Goal: Task Accomplishment & Management: Manage account settings

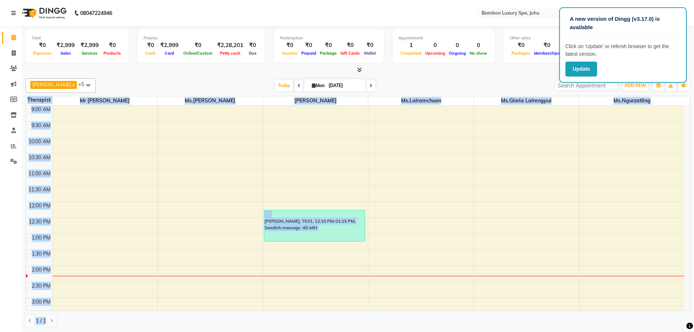
click at [97, 220] on div "9:00 AM 9:30 AM 10:00 AM 10:30 AM 11:00 AM 11:30 AM 12:00 PM 12:30 PM 1:00 PM 1…" at bounding box center [355, 330] width 658 height 448
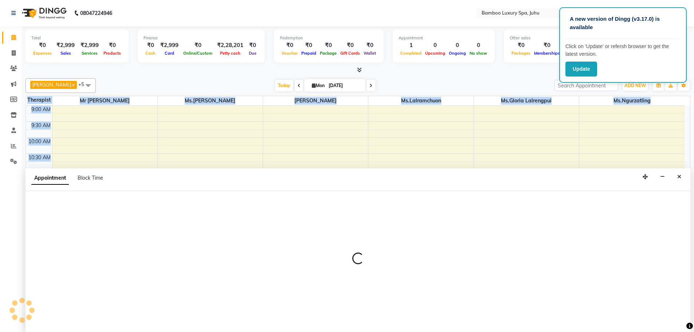
scroll to position [0, 0]
select select "75912"
select select "750"
select select "tentative"
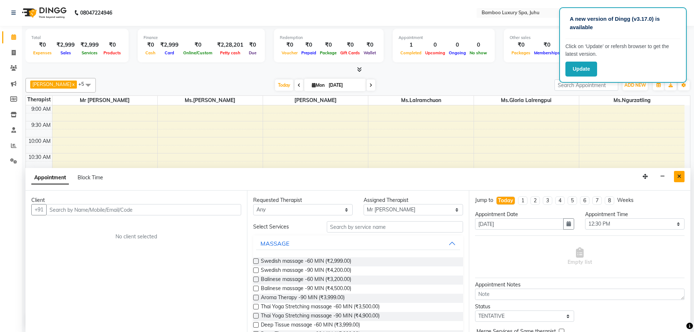
click at [680, 174] on icon "Close" at bounding box center [679, 176] width 4 height 5
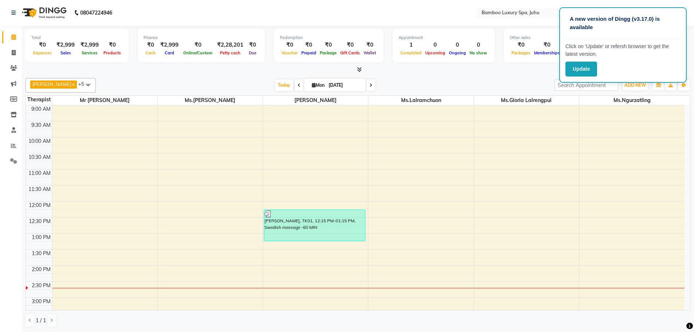
click at [510, 203] on div "9:00 AM 9:30 AM 10:00 AM 10:30 AM 11:00 AM 11:30 AM 12:00 PM 12:30 PM 1:00 PM 1…" at bounding box center [355, 329] width 658 height 448
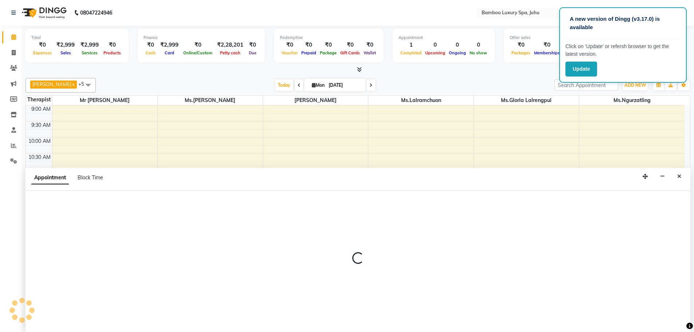
select select "75918"
select select "720"
select select "tentative"
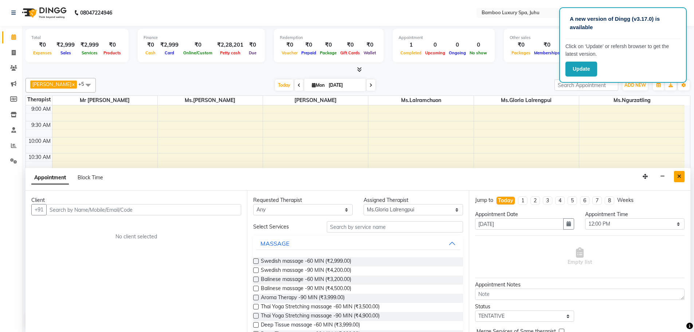
click at [677, 178] on icon "Close" at bounding box center [679, 176] width 4 height 5
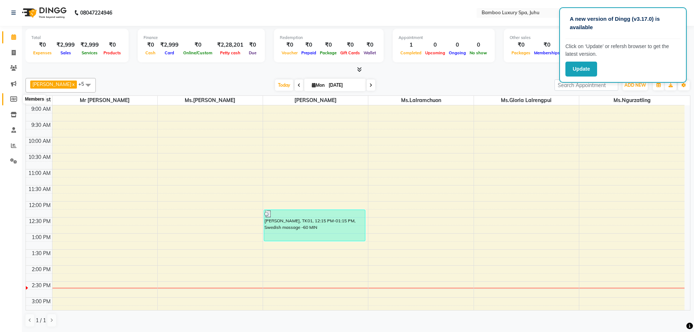
click at [15, 98] on icon at bounding box center [13, 98] width 7 height 5
select select
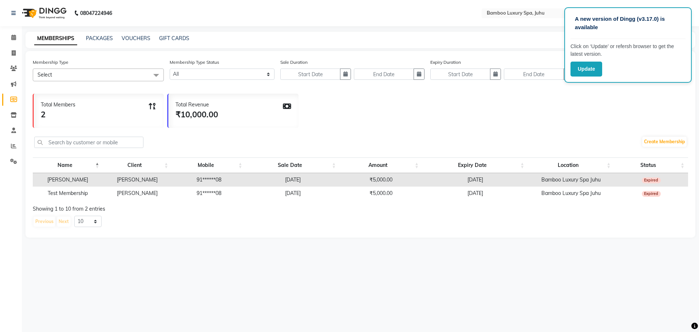
click at [135, 35] on div "VOUCHERS" at bounding box center [136, 39] width 29 height 8
click at [135, 39] on link "VOUCHERS" at bounding box center [136, 38] width 29 height 7
select select
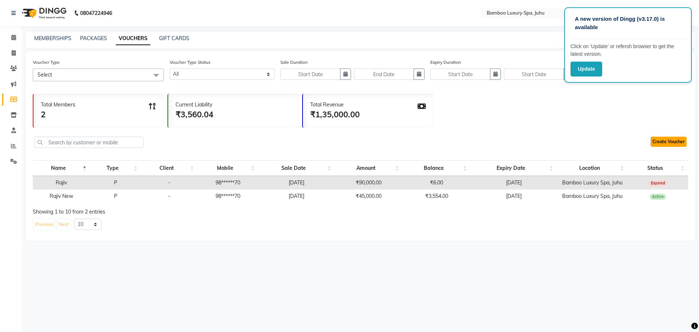
click at [659, 141] on link "Create Voucher" at bounding box center [669, 142] width 36 height 10
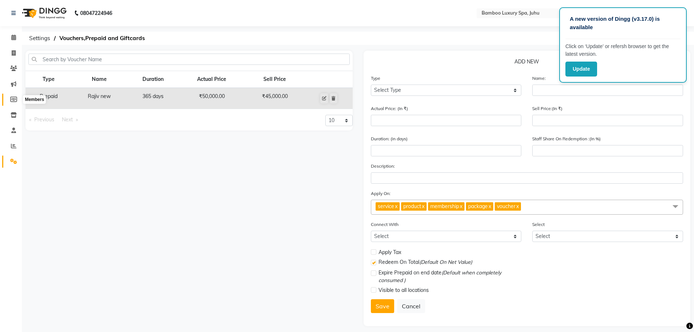
click at [12, 100] on icon at bounding box center [13, 99] width 7 height 5
select select
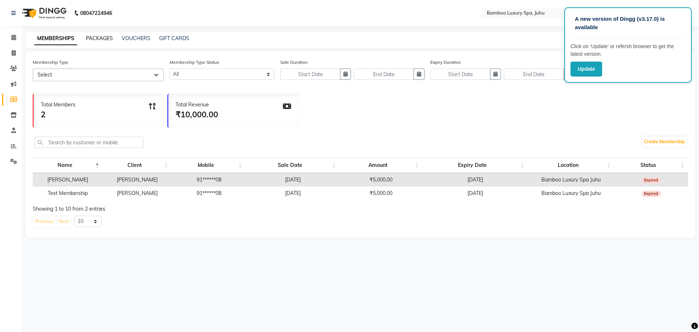
click at [103, 37] on link "PACKAGES" at bounding box center [99, 38] width 27 height 7
select select
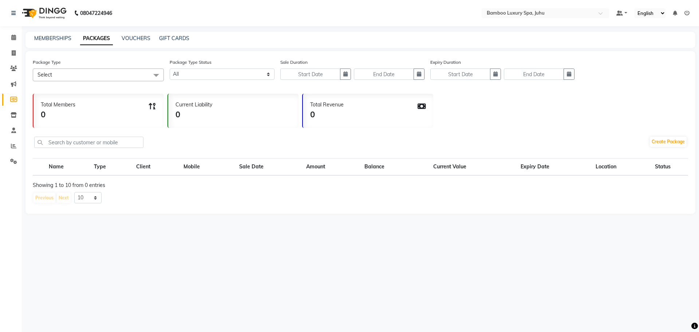
select select
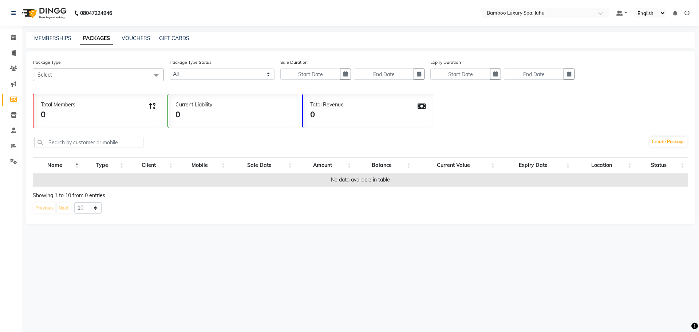
click at [94, 36] on link "PACKAGES" at bounding box center [96, 38] width 33 height 13
click at [48, 40] on link "MEMBERSHIPS" at bounding box center [52, 38] width 37 height 7
select select
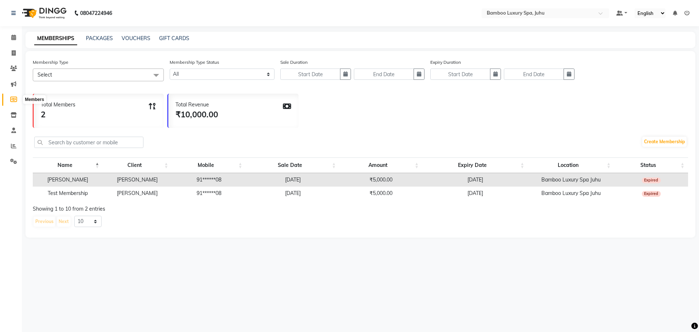
click at [15, 99] on icon at bounding box center [13, 99] width 7 height 5
click at [135, 37] on link "VOUCHERS" at bounding box center [136, 38] width 29 height 7
select select
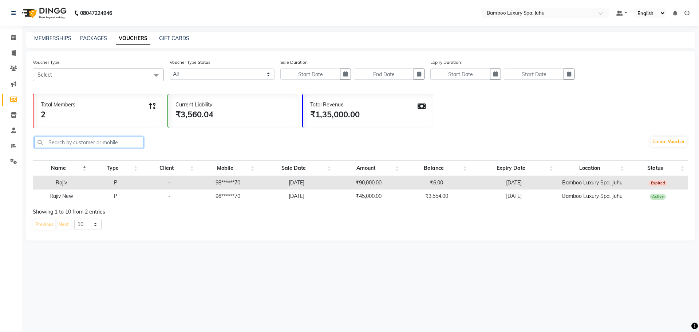
click at [81, 143] on input "text" at bounding box center [88, 142] width 109 height 11
click at [156, 74] on span at bounding box center [156, 75] width 15 height 14
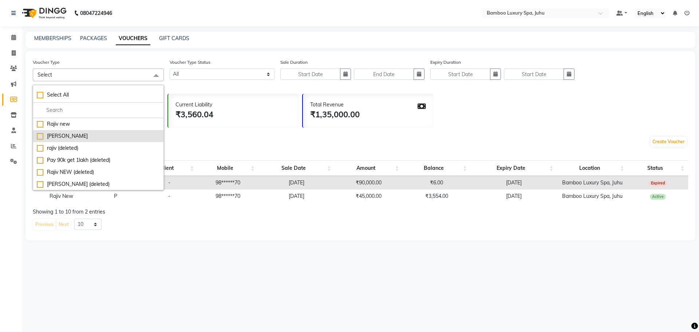
click at [64, 135] on div "[PERSON_NAME]" at bounding box center [98, 136] width 123 height 8
checkbox input "true"
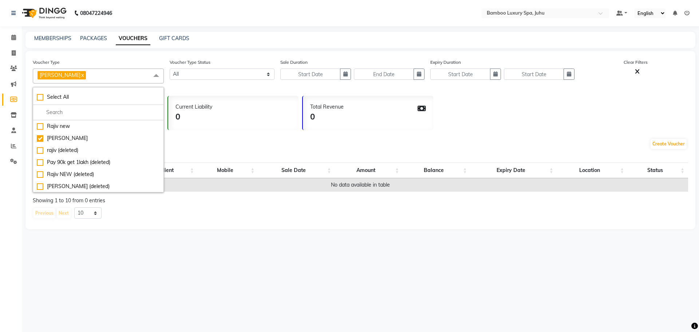
click at [156, 76] on span at bounding box center [156, 75] width 15 height 14
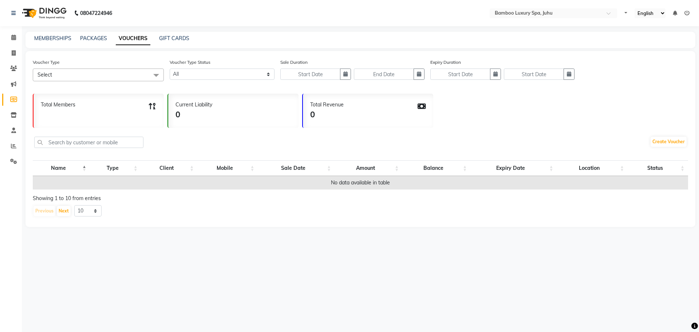
select select
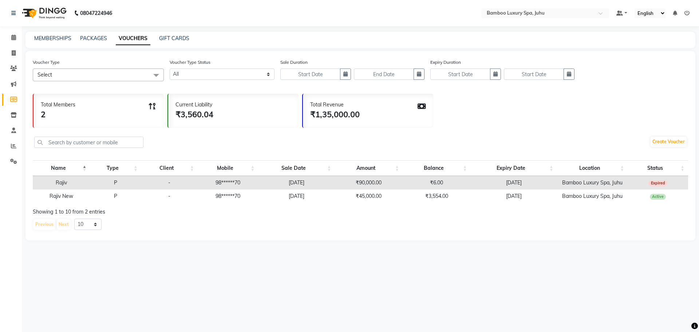
click at [157, 72] on span at bounding box center [156, 75] width 15 height 14
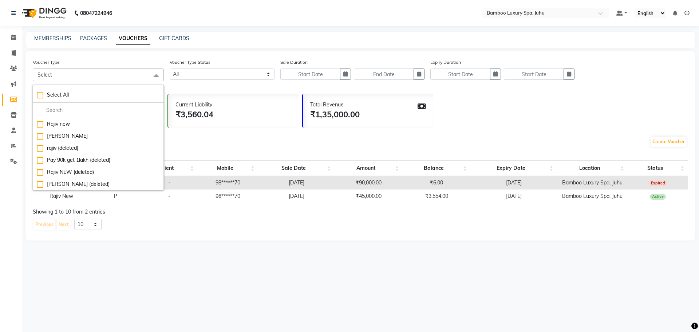
click at [158, 76] on span at bounding box center [156, 75] width 15 height 14
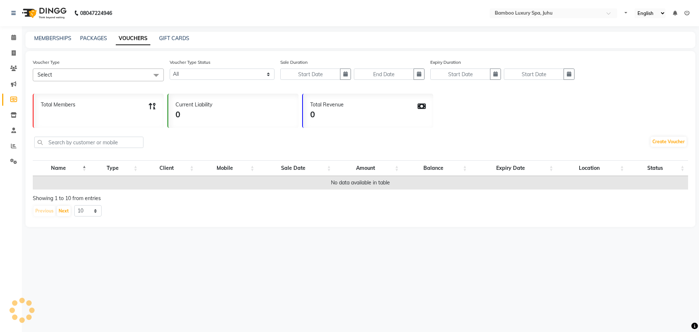
select select
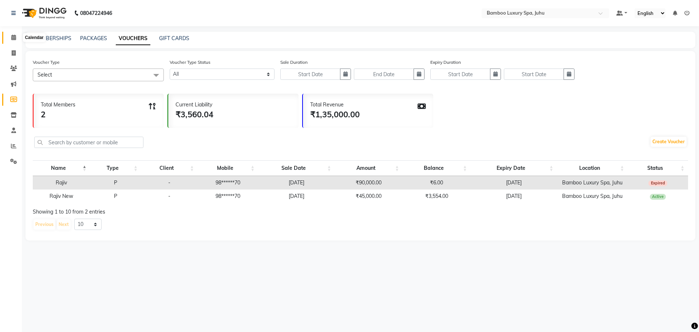
click at [12, 36] on icon at bounding box center [13, 37] width 5 height 5
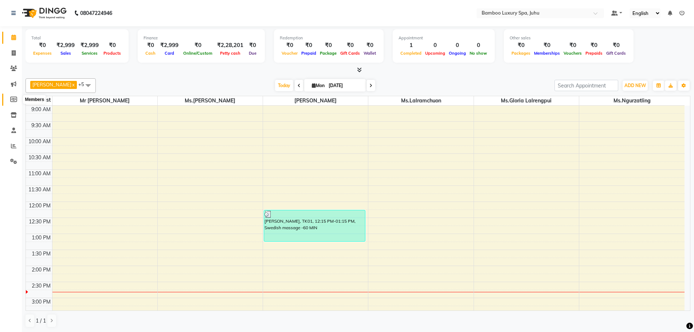
click at [16, 96] on span at bounding box center [13, 99] width 13 height 8
select select
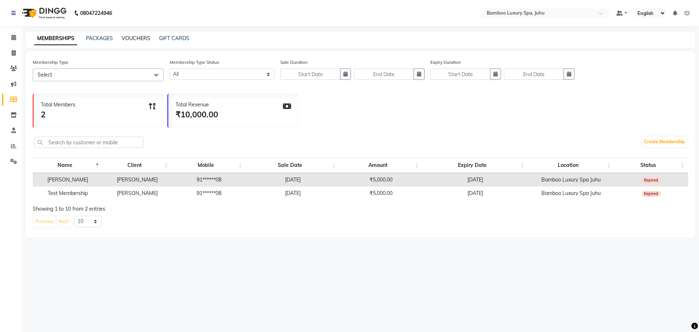
click at [136, 39] on link "VOUCHERS" at bounding box center [136, 38] width 29 height 7
select select
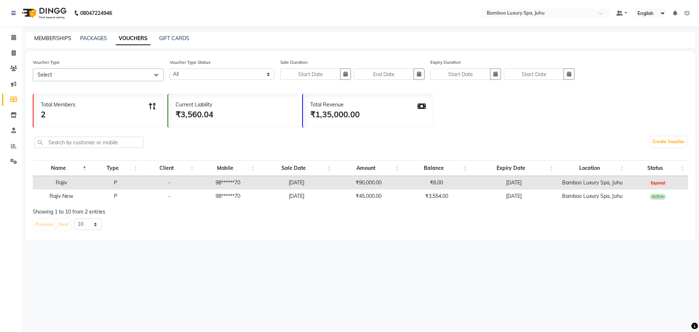
click at [47, 37] on link "MEMBERSHIPS" at bounding box center [52, 38] width 37 height 7
select select
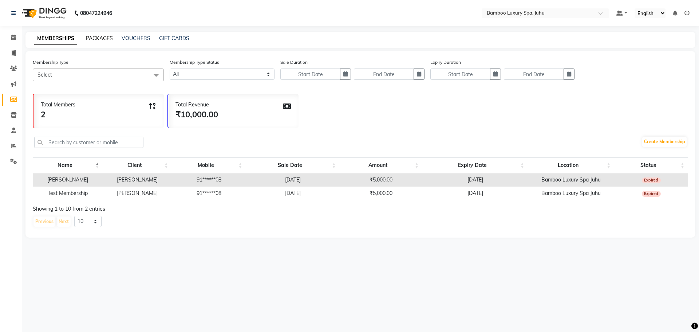
click at [100, 36] on link "PACKAGES" at bounding box center [99, 38] width 27 height 7
select select
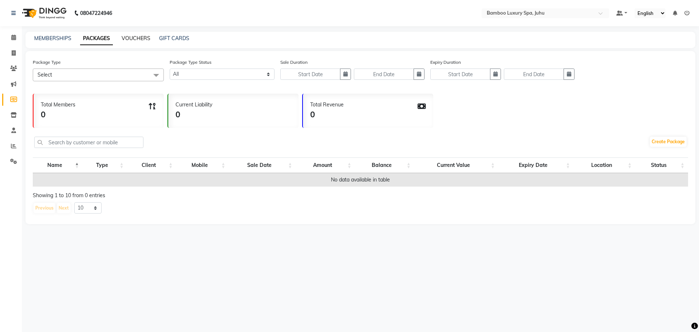
click at [142, 37] on link "VOUCHERS" at bounding box center [136, 38] width 29 height 7
select select
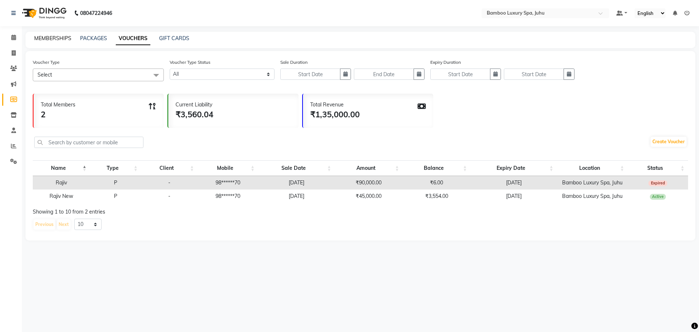
click at [60, 38] on link "MEMBERSHIPS" at bounding box center [52, 38] width 37 height 7
select select
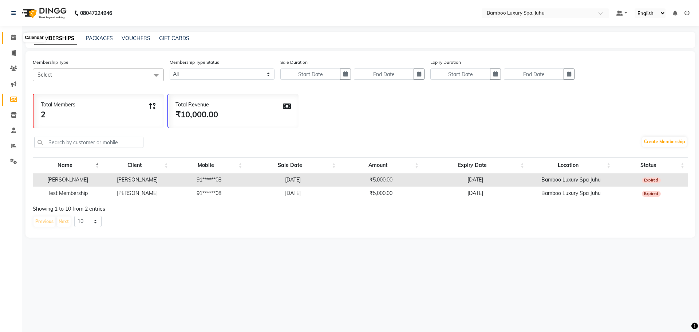
click at [13, 34] on span at bounding box center [13, 38] width 13 height 8
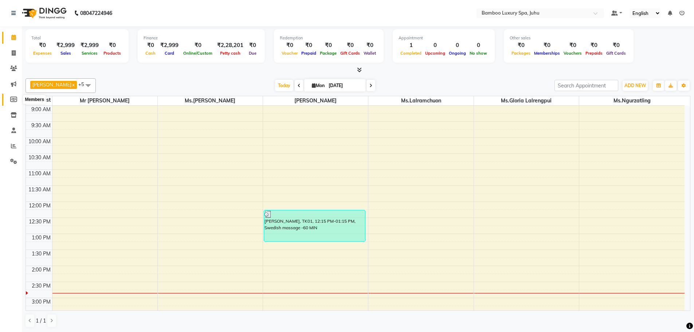
click at [15, 98] on icon at bounding box center [13, 99] width 7 height 5
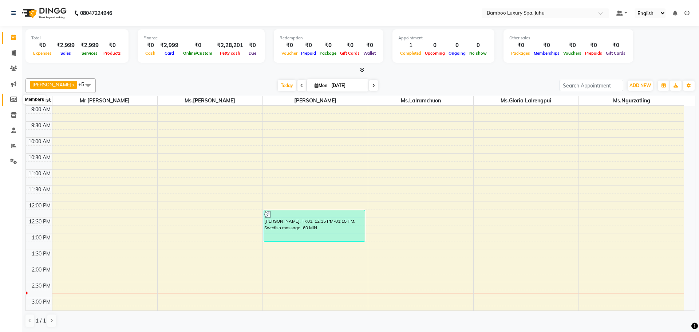
select select
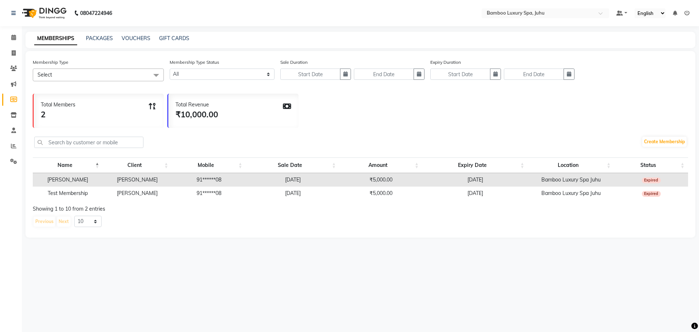
select select
click at [142, 40] on link "VOUCHERS" at bounding box center [136, 38] width 29 height 7
select select
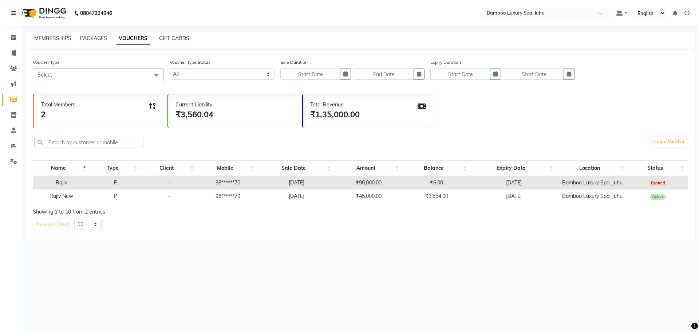
click at [154, 75] on span at bounding box center [156, 75] width 15 height 14
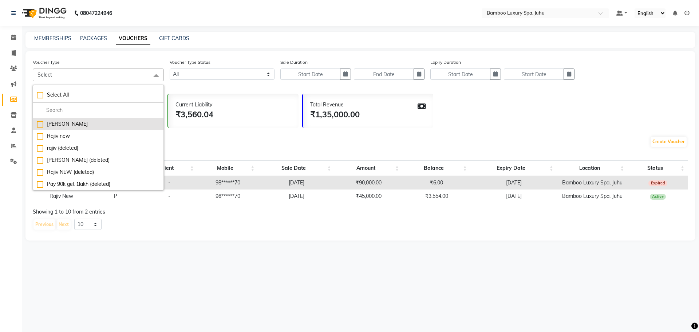
click at [98, 125] on div "[PERSON_NAME]" at bounding box center [98, 124] width 123 height 8
checkbox input "true"
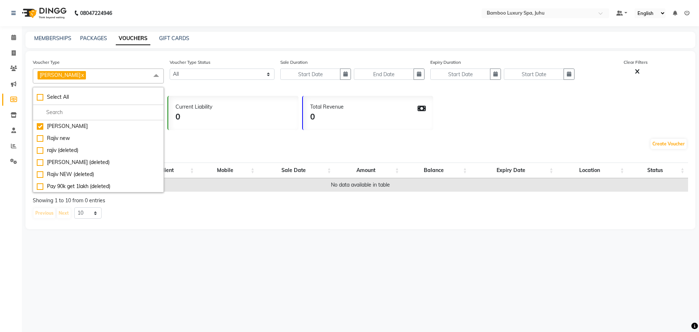
click at [153, 73] on span at bounding box center [156, 75] width 15 height 14
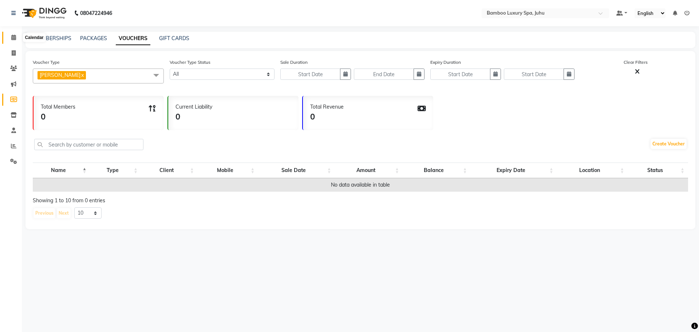
click at [10, 39] on span at bounding box center [13, 38] width 13 height 8
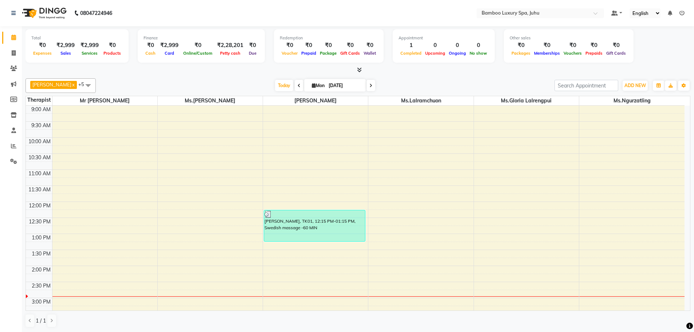
click at [2, 32] on link "Calendar" at bounding box center [10, 38] width 17 height 12
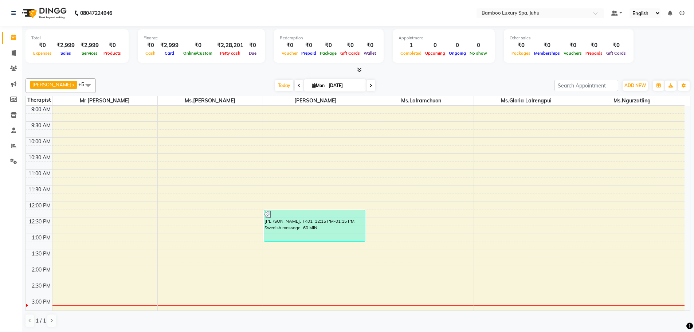
click at [2, 32] on link "Calendar" at bounding box center [10, 38] width 17 height 12
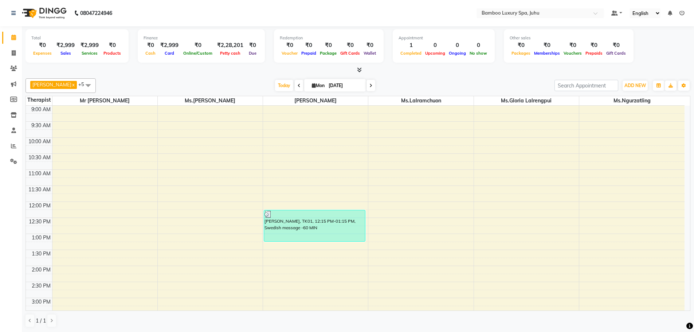
click at [2, 32] on link "Calendar" at bounding box center [10, 38] width 17 height 12
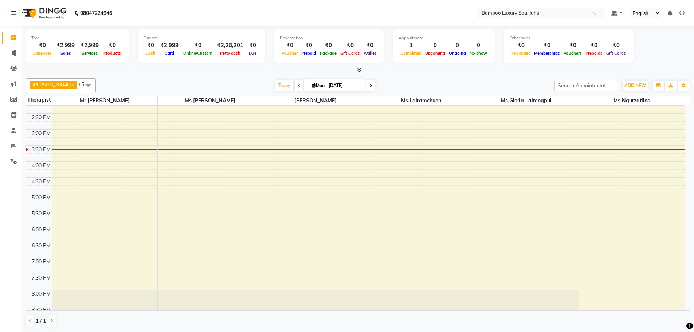
scroll to position [182, 0]
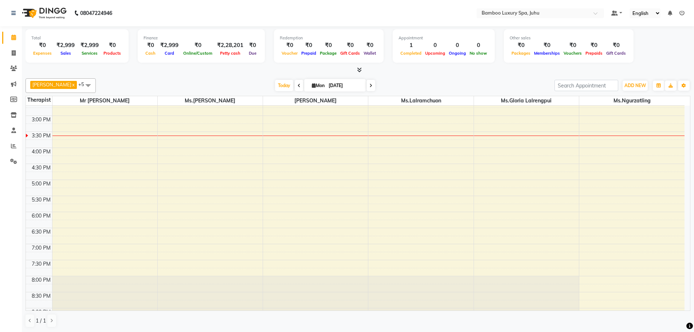
click at [107, 148] on div "9:00 AM 9:30 AM 10:00 AM 10:30 AM 11:00 AM 11:30 AM 12:00 PM 12:30 PM 1:00 PM 1…" at bounding box center [355, 148] width 658 height 448
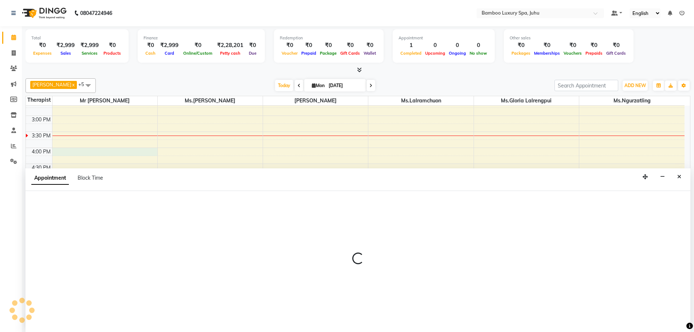
scroll to position [0, 0]
select select "75912"
select select "960"
select select "tentative"
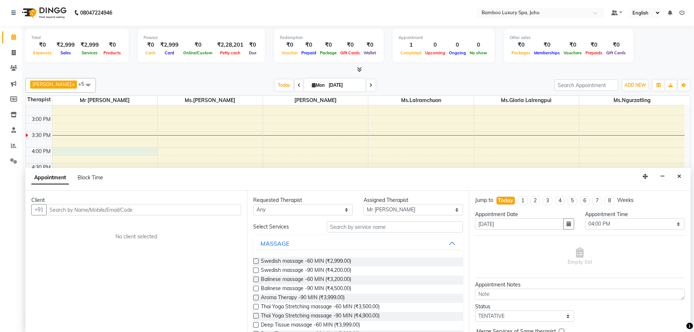
click at [109, 210] on input "text" at bounding box center [143, 209] width 195 height 11
type input "7738339647"
click at [229, 209] on span "Add Client" at bounding box center [226, 209] width 24 height 7
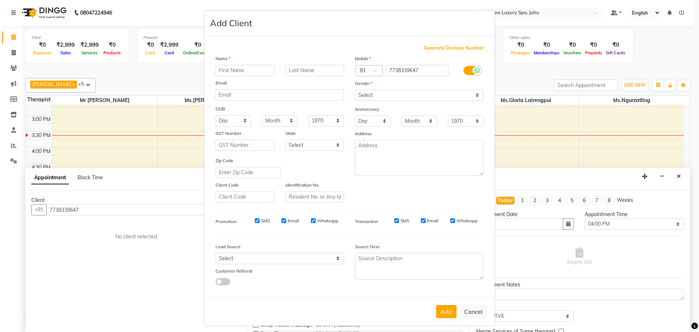
click at [255, 68] on input "text" at bounding box center [245, 70] width 59 height 11
type input "s"
type input "Shivangi"
drag, startPoint x: 474, startPoint y: 94, endPoint x: 466, endPoint y: 99, distance: 9.3
click at [474, 94] on select "Select [DEMOGRAPHIC_DATA] [DEMOGRAPHIC_DATA] Other Prefer Not To Say" at bounding box center [419, 95] width 129 height 11
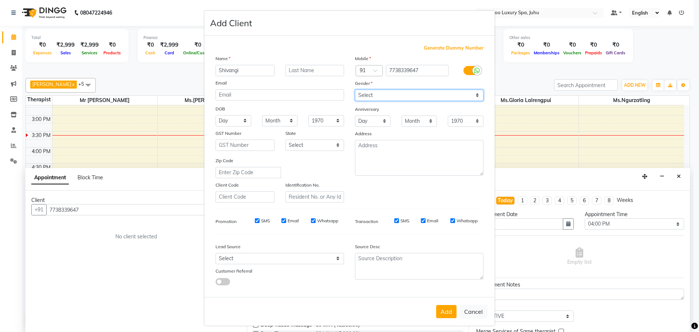
select select "[DEMOGRAPHIC_DATA]"
click at [355, 90] on select "Select [DEMOGRAPHIC_DATA] [DEMOGRAPHIC_DATA] Other Prefer Not To Say" at bounding box center [419, 95] width 129 height 11
click at [444, 310] on button "Add" at bounding box center [446, 311] width 20 height 13
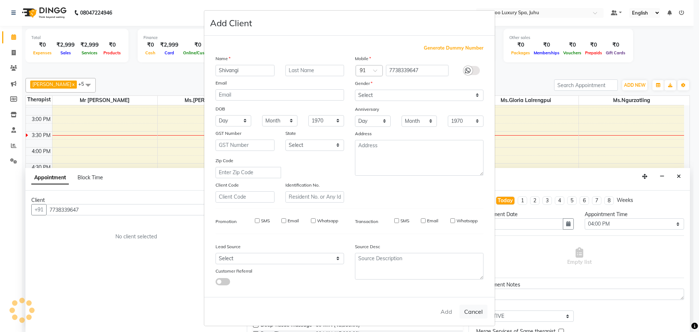
type input "77******47"
select select
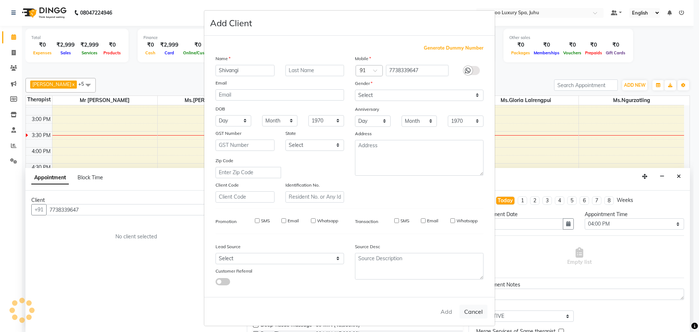
select select
checkbox input "false"
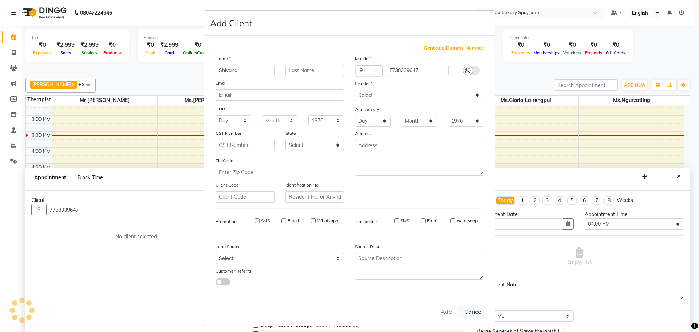
checkbox input "false"
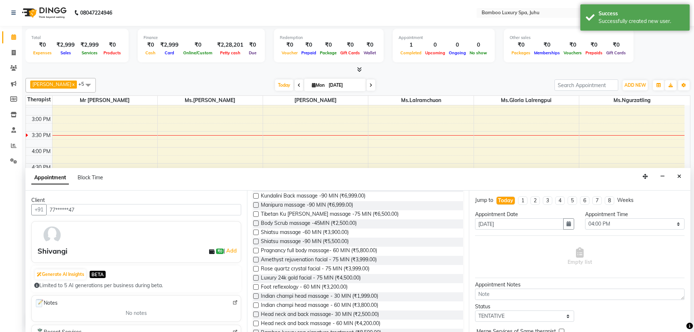
scroll to position [255, 0]
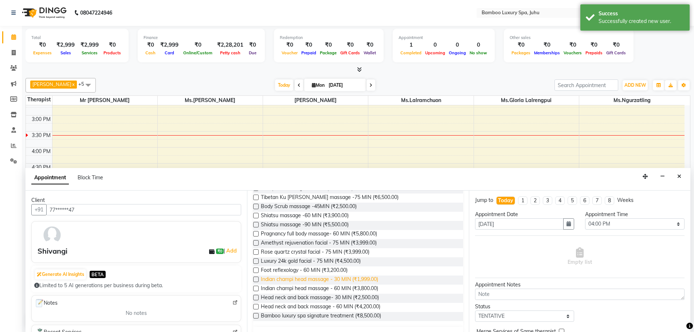
click at [350, 277] on span "Indian champi head massage - 30 MIN (₹1,999.00)" at bounding box center [319, 279] width 117 height 9
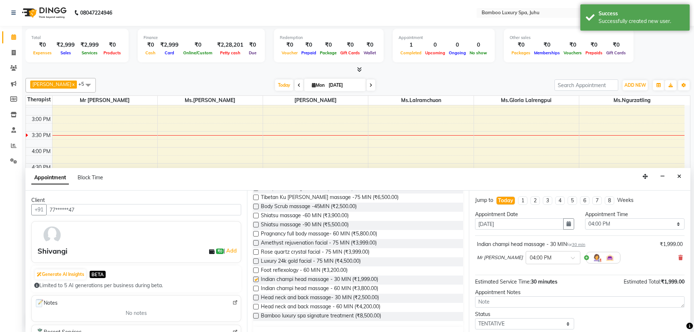
checkbox input "false"
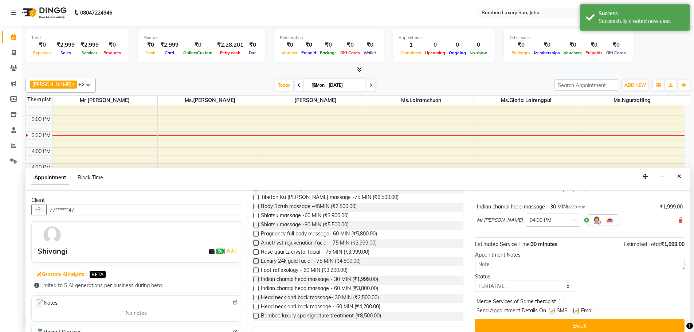
scroll to position [43, 0]
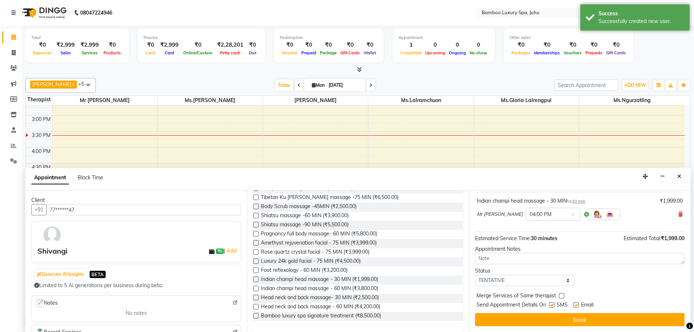
drag, startPoint x: 574, startPoint y: 318, endPoint x: 567, endPoint y: 318, distance: 6.2
click at [572, 318] on button "Book" at bounding box center [579, 319] width 209 height 13
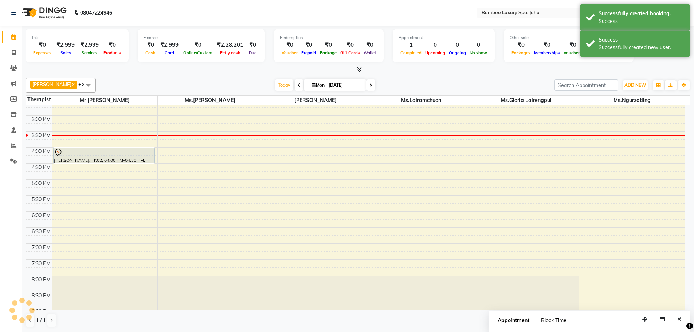
scroll to position [0, 0]
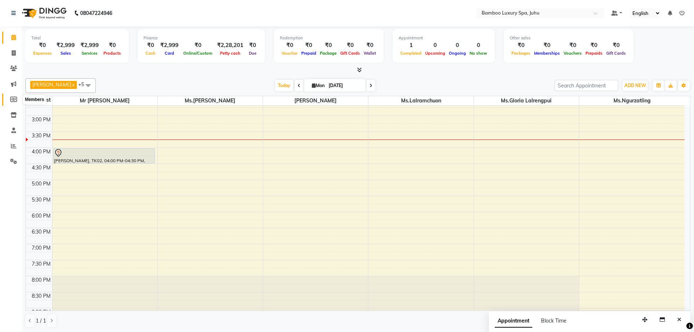
click at [12, 98] on icon at bounding box center [13, 99] width 7 height 5
select select
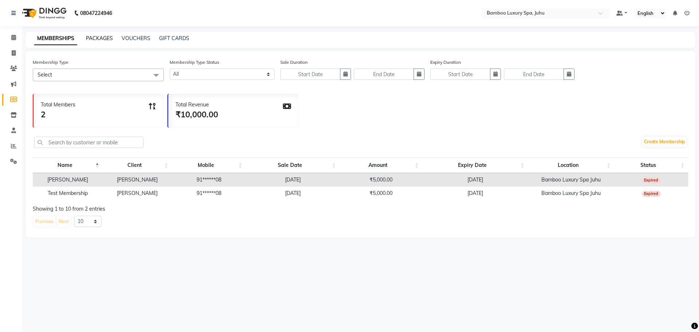
click at [92, 35] on link "PACKAGES" at bounding box center [99, 38] width 27 height 7
select select
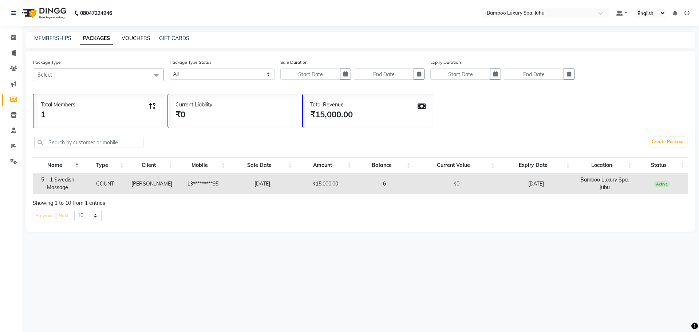
click at [138, 37] on link "VOUCHERS" at bounding box center [136, 38] width 29 height 7
select select
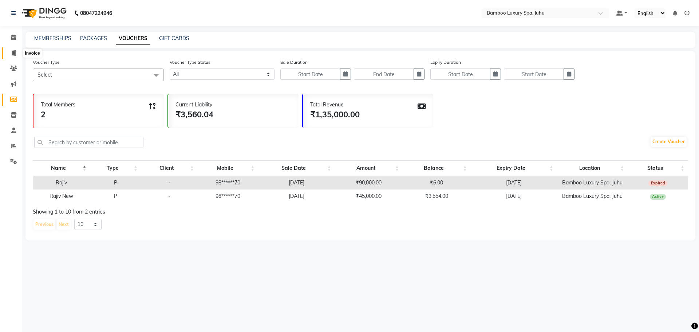
click at [12, 50] on icon at bounding box center [14, 52] width 4 height 5
select select "8043"
select select "service"
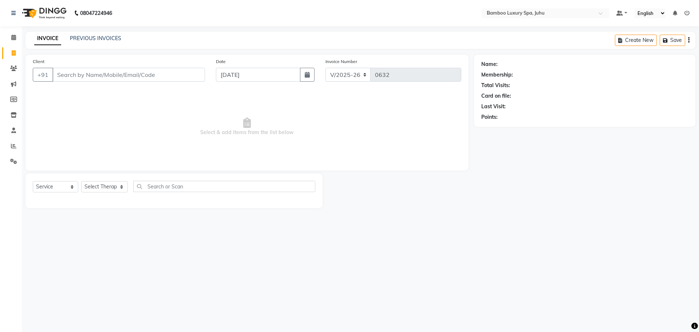
click at [124, 73] on input "Client" at bounding box center [128, 75] width 153 height 14
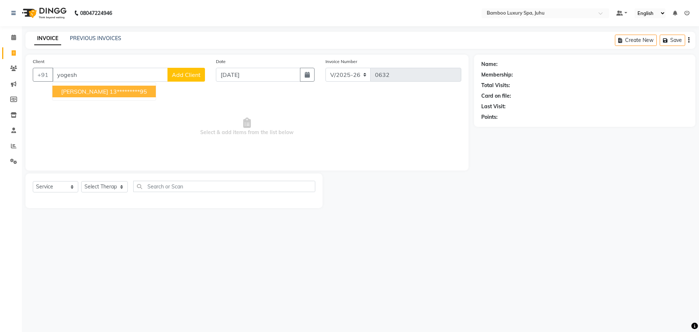
click at [122, 90] on ngb-highlight "13*********95" at bounding box center [129, 91] width 38 height 7
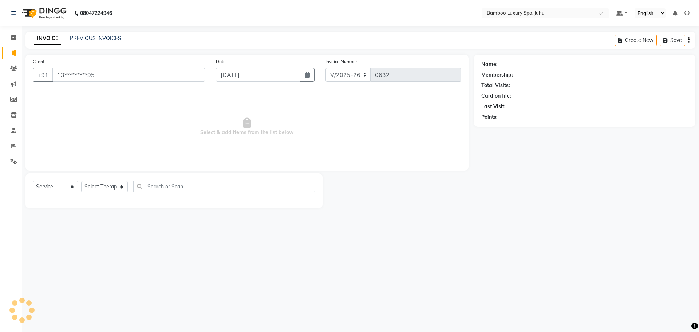
type input "13*********95"
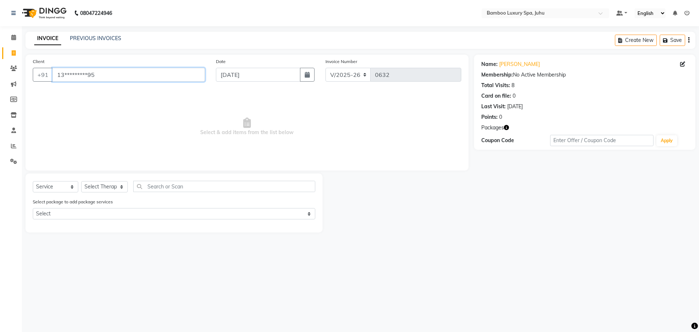
click at [158, 78] on input "13*********95" at bounding box center [128, 75] width 153 height 14
click at [13, 50] on span at bounding box center [13, 53] width 13 height 8
select select "service"
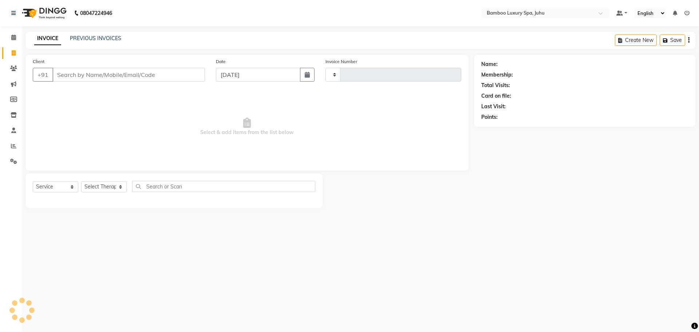
type input "0632"
select select "8043"
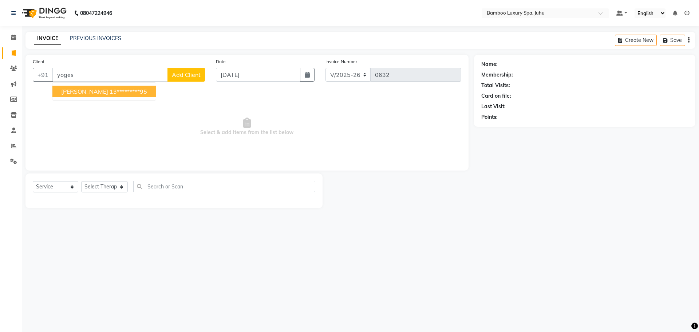
click at [89, 90] on span "[PERSON_NAME]" at bounding box center [84, 91] width 47 height 7
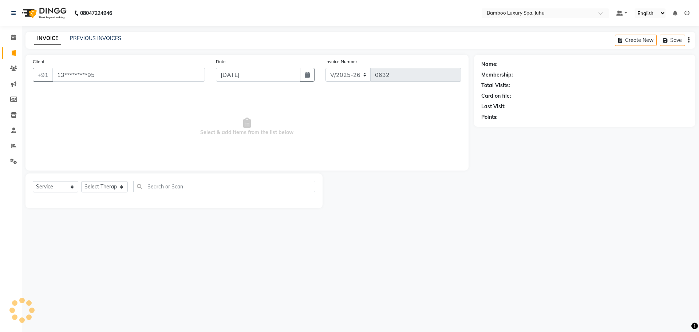
type input "13*********95"
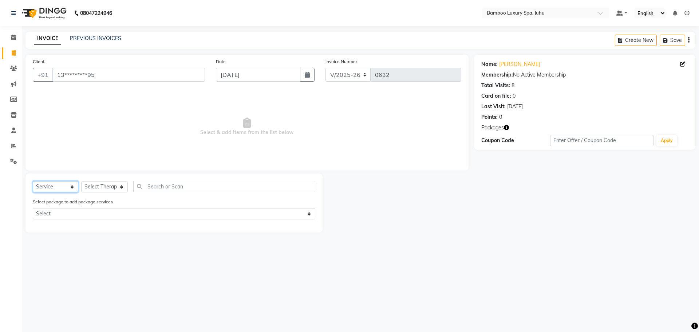
click at [71, 186] on select "Select Service Product Membership Package Voucher Prepaid Gift Card" at bounding box center [56, 186] width 46 height 11
select select "package"
click at [33, 181] on select "Select Service Product Membership Package Voucher Prepaid Gift Card" at bounding box center [56, 186] width 46 height 11
click at [128, 186] on select "Select Therapist [PERSON_NAME] Sanate KAKA Mr [PERSON_NAME] Thiek Ms.[PERSON_NA…" at bounding box center [104, 186] width 47 height 11
select select "75914"
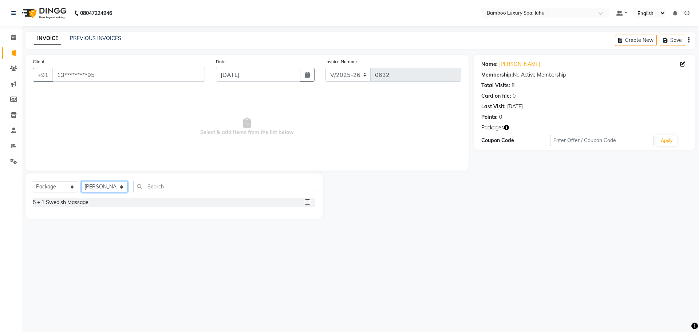
click at [81, 181] on select "Select Therapist [PERSON_NAME] Sanate KAKA Mr [PERSON_NAME] Thiek Ms.[PERSON_NA…" at bounding box center [104, 186] width 47 height 11
click at [143, 186] on input "text" at bounding box center [224, 186] width 182 height 11
click at [308, 202] on label at bounding box center [307, 201] width 5 height 5
click at [308, 202] on input "checkbox" at bounding box center [307, 202] width 5 height 5
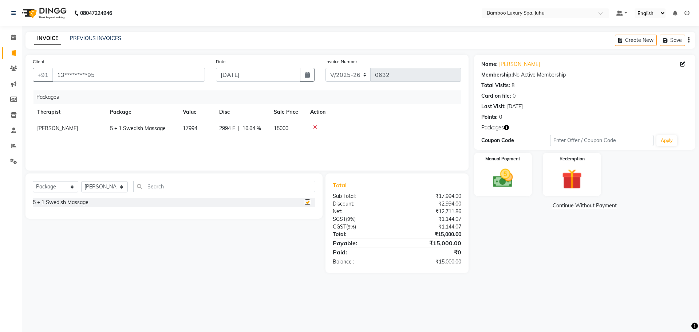
checkbox input "false"
click at [15, 37] on icon at bounding box center [13, 37] width 5 height 5
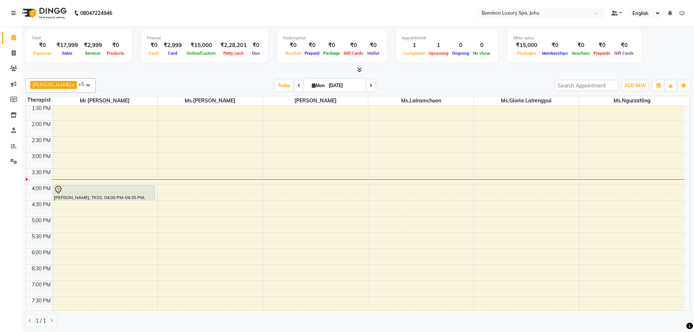
scroll to position [146, 0]
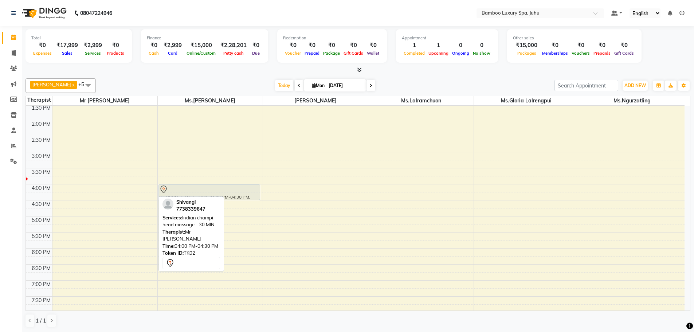
drag, startPoint x: 105, startPoint y: 191, endPoint x: 188, endPoint y: 189, distance: 82.7
click at [188, 189] on tr "[PERSON_NAME], TK02, 04:00 PM-04:30 PM, Indian champi head massage - 30 MIN [PE…" at bounding box center [355, 184] width 658 height 448
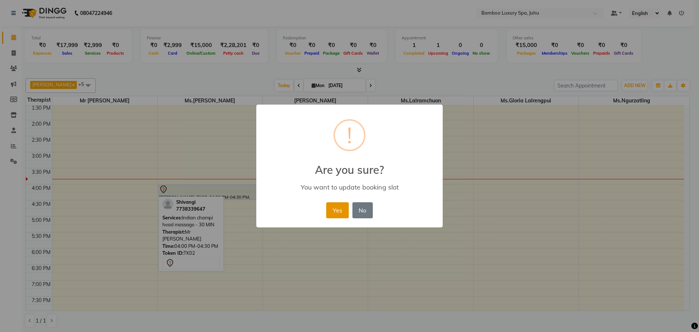
click at [338, 212] on button "Yes" at bounding box center [337, 210] width 22 height 16
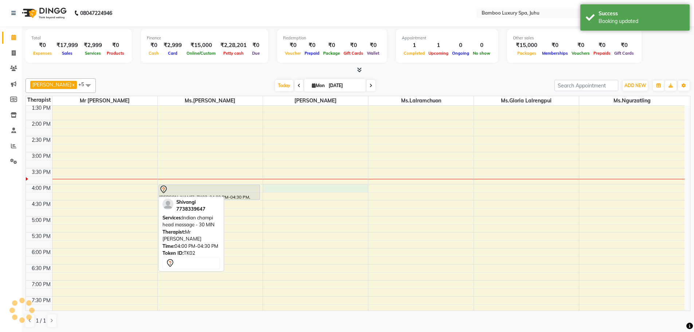
click at [292, 184] on div "9:00 AM 9:30 AM 10:00 AM 10:30 AM 11:00 AM 11:30 AM 12:00 PM 12:30 PM 1:00 PM 1…" at bounding box center [355, 184] width 658 height 448
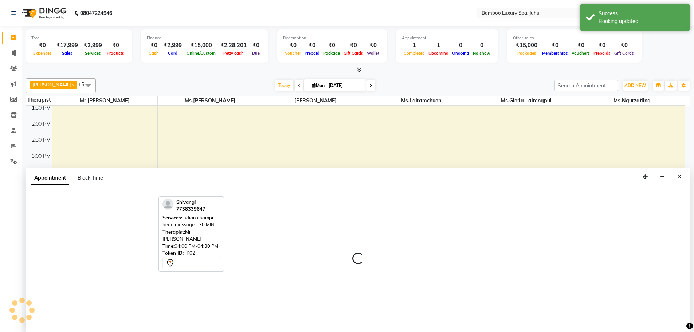
scroll to position [0, 0]
select select "75914"
select select "960"
select select "tentative"
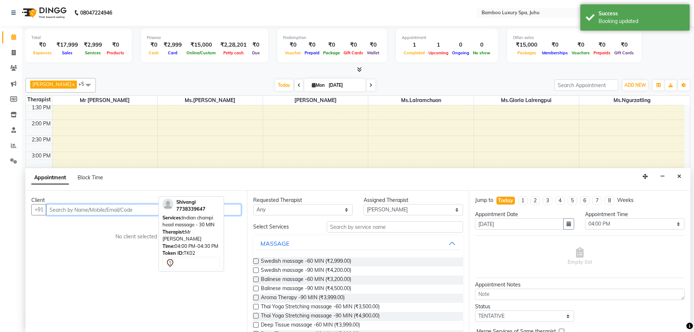
click at [136, 207] on input "text" at bounding box center [143, 209] width 195 height 11
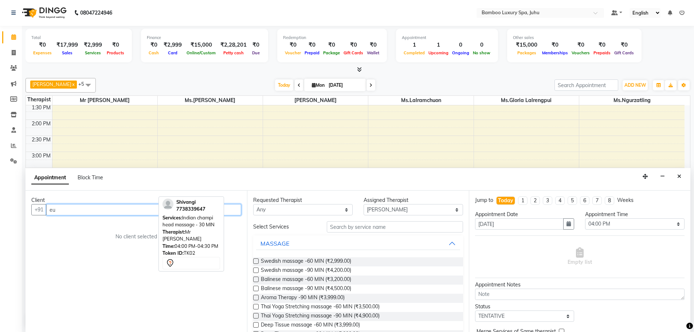
type input "e"
click at [99, 226] on ngb-highlight "77******47" at bounding box center [96, 224] width 30 height 7
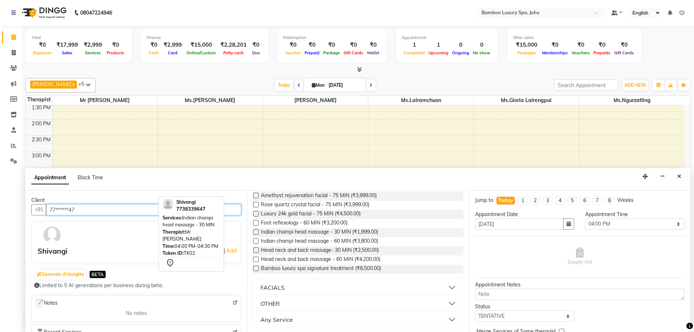
scroll to position [304, 0]
type input "77******47"
click at [290, 220] on span "Foot reflexology - 60 MIN (₹3,200.00)" at bounding box center [304, 221] width 87 height 9
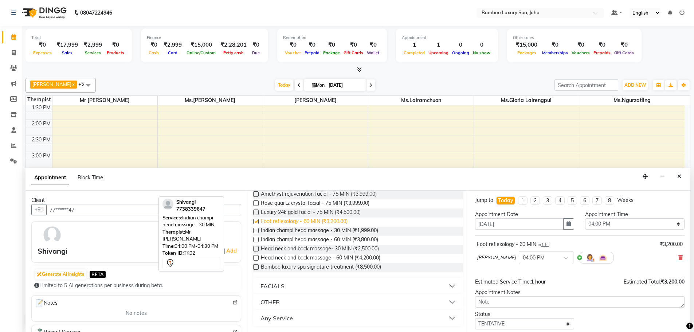
checkbox input "false"
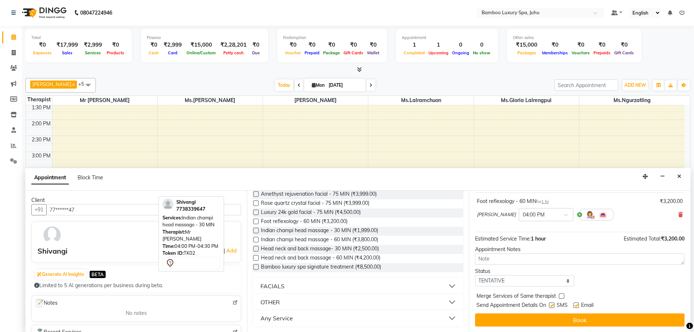
scroll to position [43, 0]
click at [566, 280] on select "Select TENTATIVE CONFIRM CHECK-IN UPCOMING" at bounding box center [524, 280] width 99 height 11
select select "confirm booking"
click at [475, 275] on select "Select TENTATIVE CONFIRM CHECK-IN UPCOMING" at bounding box center [524, 280] width 99 height 11
click at [577, 305] on label at bounding box center [575, 304] width 5 height 5
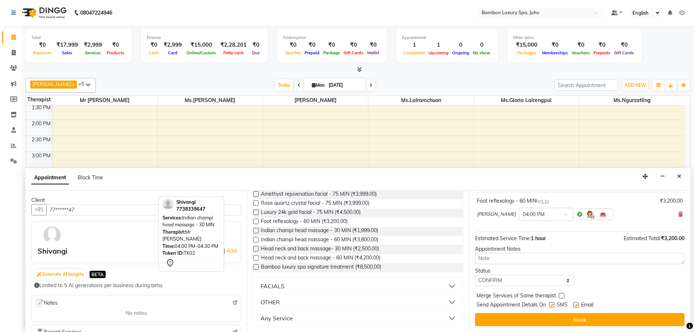
click at [577, 305] on input "checkbox" at bounding box center [575, 305] width 5 height 5
checkbox input "false"
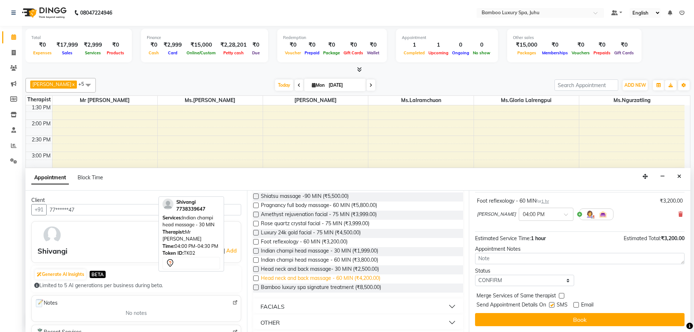
scroll to position [267, 0]
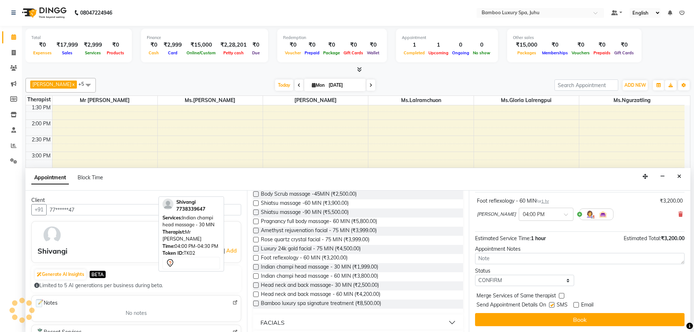
click at [551, 304] on label at bounding box center [551, 304] width 5 height 5
click at [551, 304] on input "checkbox" at bounding box center [551, 305] width 5 height 5
checkbox input "false"
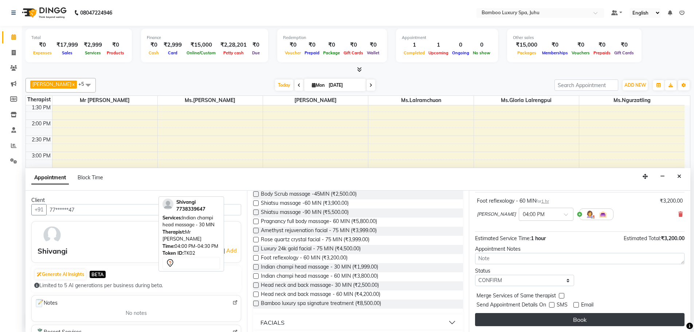
click at [549, 315] on button "Book" at bounding box center [579, 319] width 209 height 13
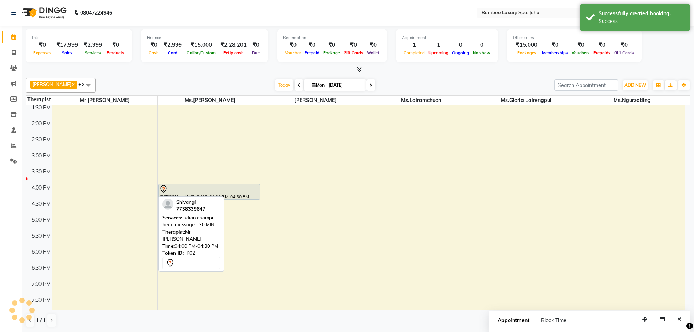
scroll to position [0, 0]
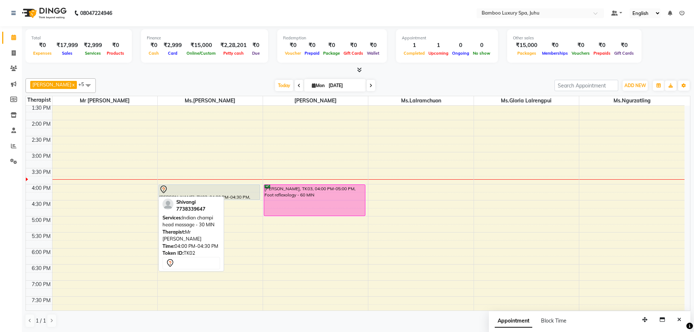
click at [403, 186] on div "9:00 AM 9:30 AM 10:00 AM 10:30 AM 11:00 AM 11:30 AM 12:00 PM 12:30 PM 1:00 PM 1…" at bounding box center [355, 184] width 658 height 448
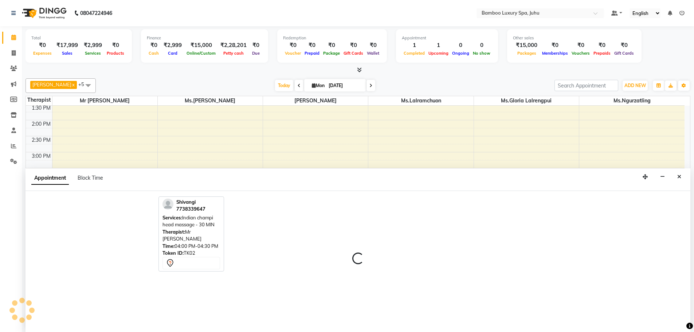
scroll to position [0, 0]
select select "75915"
select select "960"
select select "tentative"
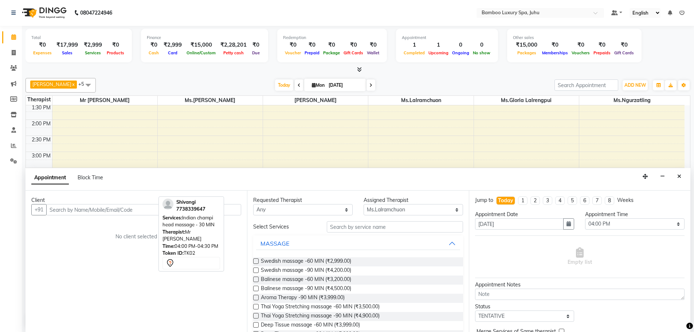
click at [88, 209] on input "text" at bounding box center [143, 209] width 195 height 11
drag, startPoint x: 79, startPoint y: 226, endPoint x: 81, endPoint y: 221, distance: 4.9
click at [80, 221] on button "[PERSON_NAME] 77******47" at bounding box center [83, 225] width 72 height 12
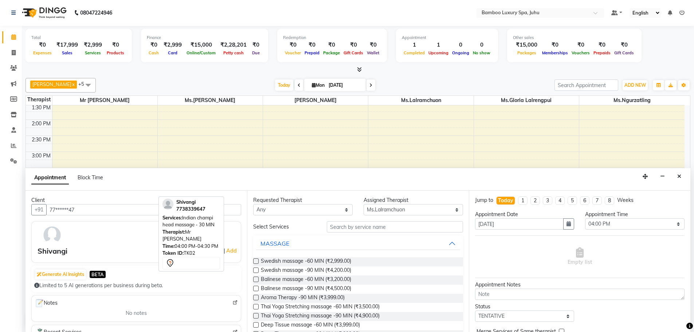
type input "77******47"
click at [452, 209] on select "Select [PERSON_NAME] Sanate Mr [PERSON_NAME] Thiek Ms.[PERSON_NAME] Ms.[PERSON_…" at bounding box center [412, 209] width 99 height 11
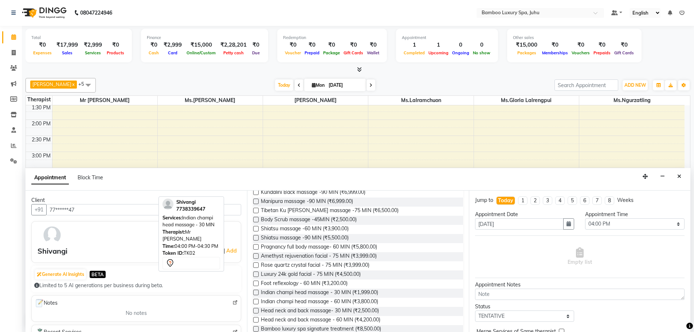
scroll to position [255, 0]
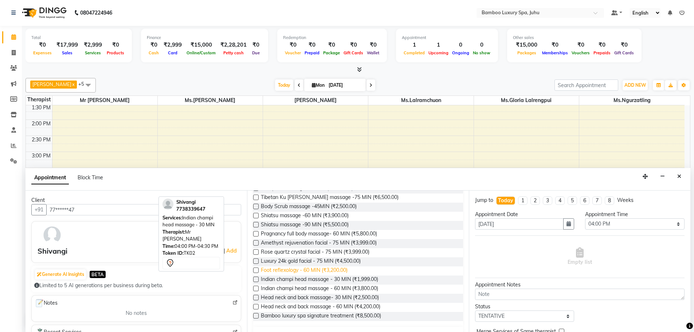
click at [318, 270] on span "Foot reflexology - 60 MIN (₹3,200.00)" at bounding box center [304, 270] width 87 height 9
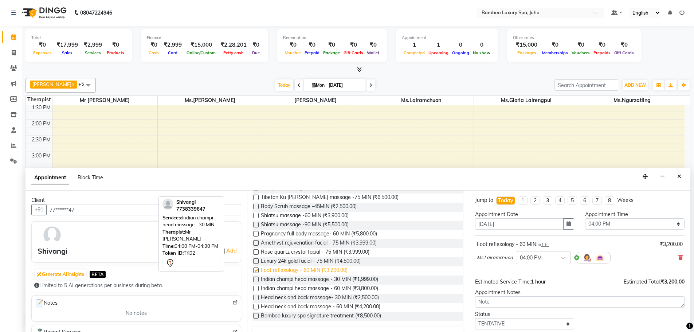
checkbox input "false"
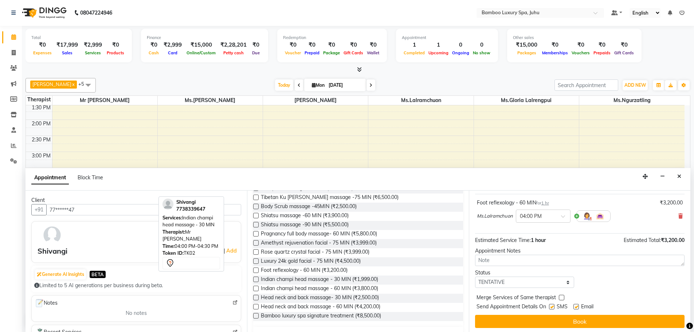
scroll to position [43, 0]
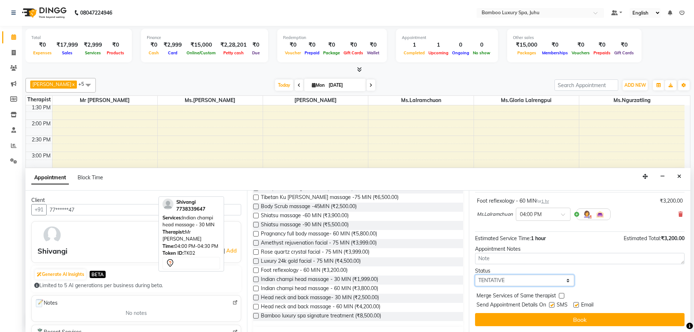
click at [566, 279] on select "Select TENTATIVE CONFIRM CHECK-IN UPCOMING" at bounding box center [524, 280] width 99 height 11
select select "confirm booking"
click at [475, 275] on select "Select TENTATIVE CONFIRM CHECK-IN UPCOMING" at bounding box center [524, 280] width 99 height 11
click at [552, 304] on label at bounding box center [551, 304] width 5 height 5
click at [552, 304] on input "checkbox" at bounding box center [551, 305] width 5 height 5
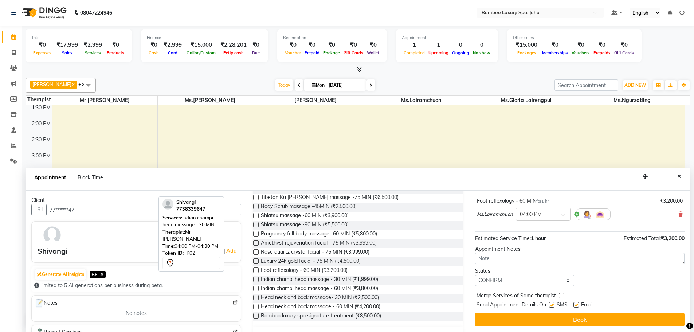
checkbox input "false"
click at [575, 303] on label at bounding box center [575, 304] width 5 height 5
click at [575, 303] on input "checkbox" at bounding box center [575, 305] width 5 height 5
checkbox input "false"
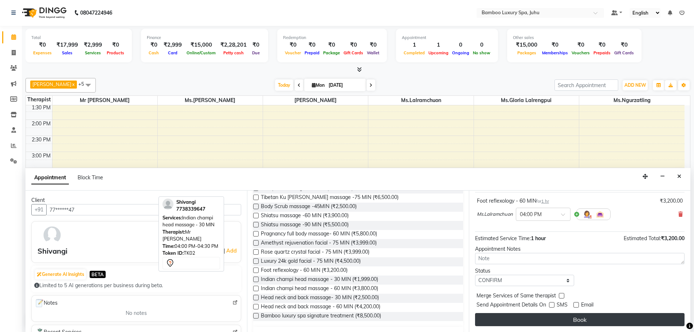
click at [571, 317] on button "Book" at bounding box center [579, 319] width 209 height 13
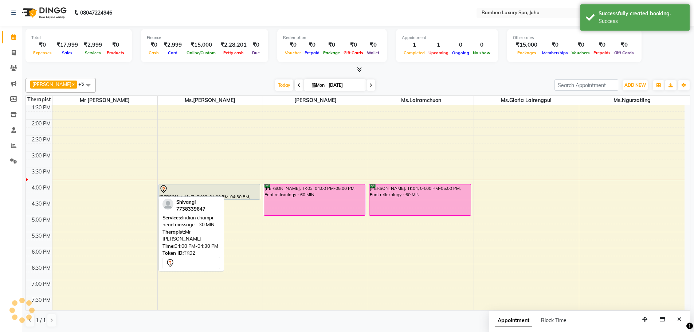
scroll to position [0, 0]
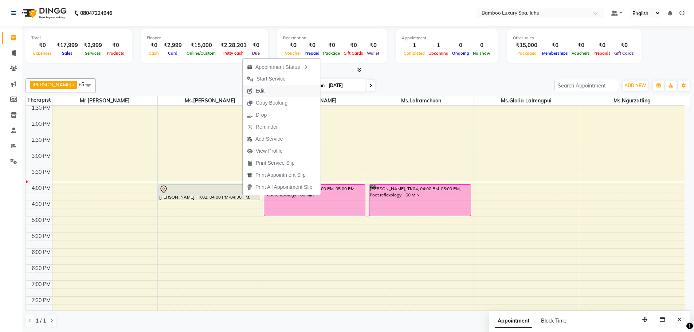
click at [260, 90] on span "Edit" at bounding box center [260, 91] width 9 height 8
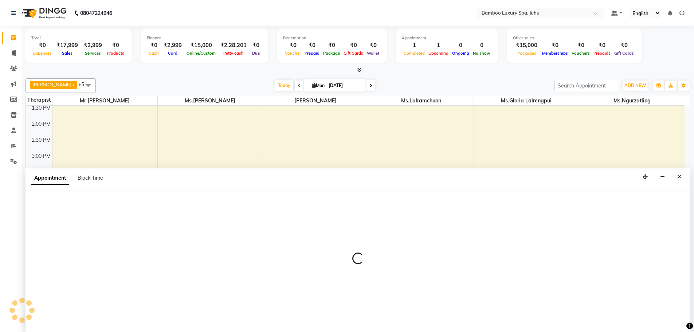
scroll to position [0, 0]
select select "tentative"
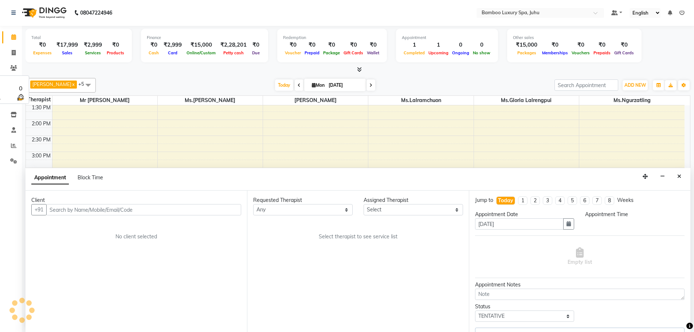
select select "75913"
select select "960"
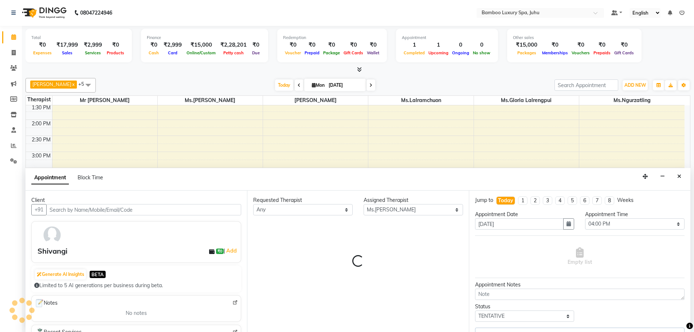
scroll to position [0, 0]
select select "4088"
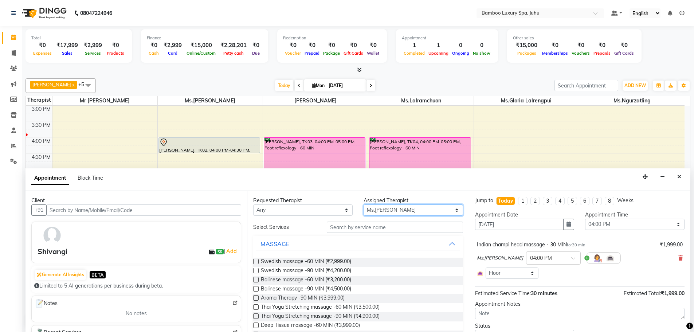
click at [451, 208] on select "Select [PERSON_NAME] Sanate Mr [PERSON_NAME] Thiek Ms.[PERSON_NAME] Ms.[PERSON_…" at bounding box center [412, 209] width 99 height 11
select select "75914"
click at [363, 204] on select "Select [PERSON_NAME] Sanate Mr [PERSON_NAME] Thiek Ms.[PERSON_NAME] Ms.[PERSON_…" at bounding box center [412, 209] width 99 height 11
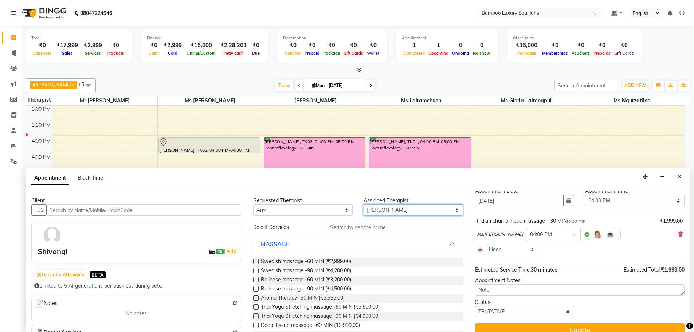
scroll to position [34, 0]
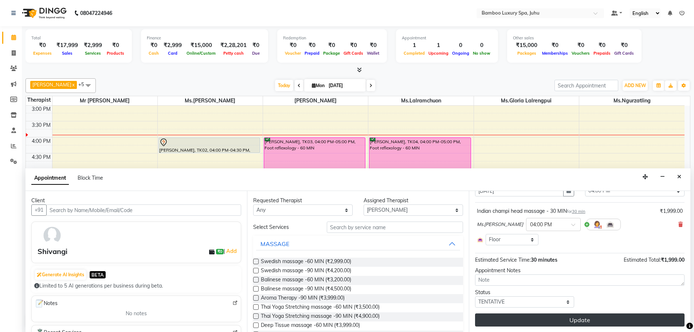
click at [555, 318] on button "Update" at bounding box center [579, 319] width 209 height 13
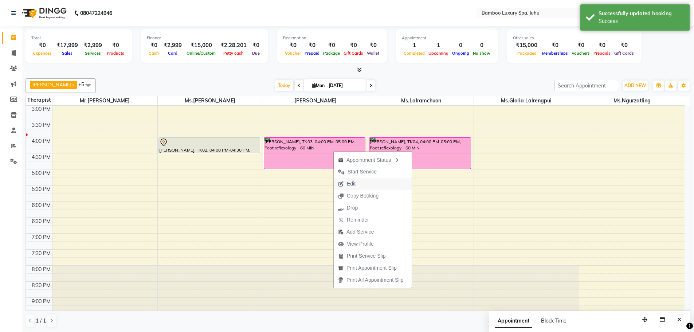
click at [355, 185] on span "Edit" at bounding box center [351, 184] width 9 height 8
select select "confirm booking"
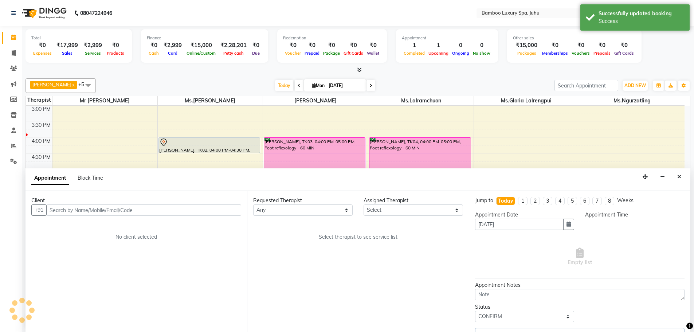
scroll to position [0, 0]
select select "960"
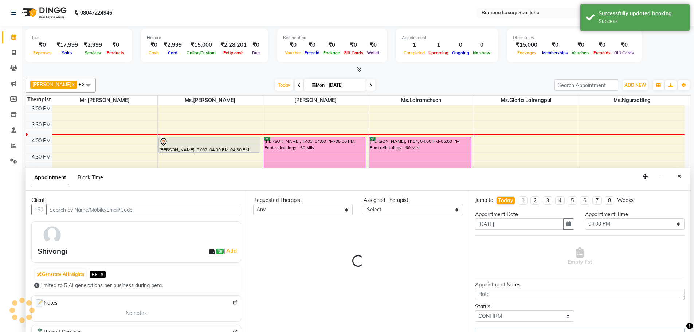
select select "75914"
select select "4088"
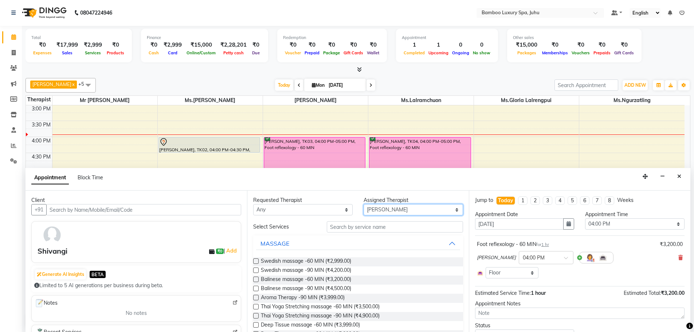
click at [452, 208] on select "Select [PERSON_NAME] Sanate Mr [PERSON_NAME] Thiek Ms.[PERSON_NAME] Ms.[PERSON_…" at bounding box center [412, 209] width 99 height 11
select select "75913"
click at [363, 204] on select "Select [PERSON_NAME] Sanate Mr [PERSON_NAME] Thiek Ms.[PERSON_NAME] Ms.[PERSON_…" at bounding box center [412, 209] width 99 height 11
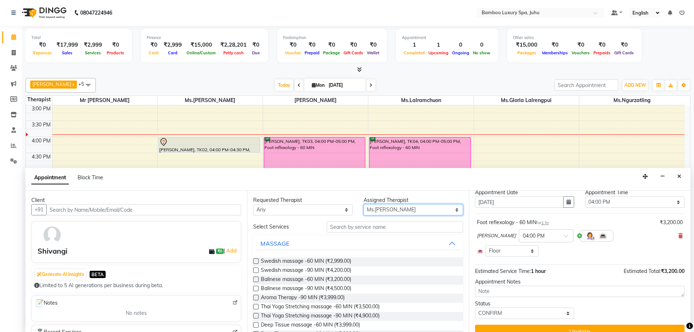
scroll to position [34, 0]
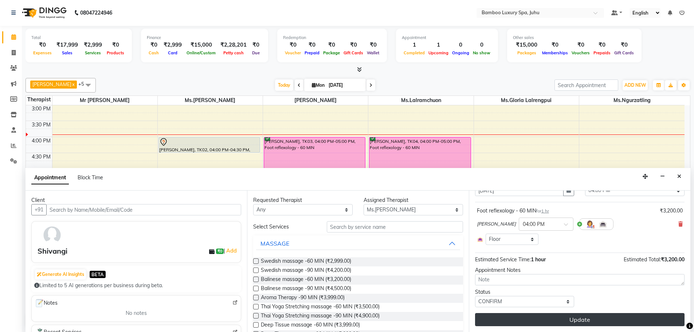
click at [586, 316] on button "Update" at bounding box center [579, 319] width 209 height 13
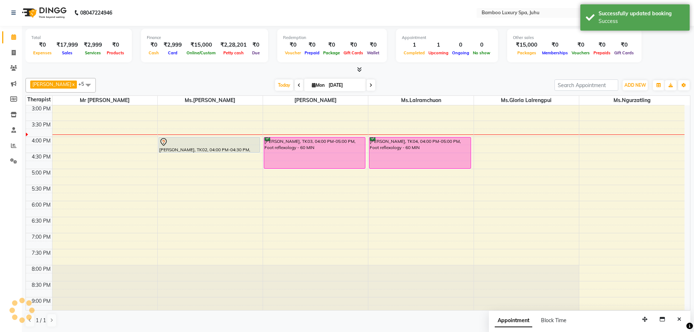
scroll to position [0, 0]
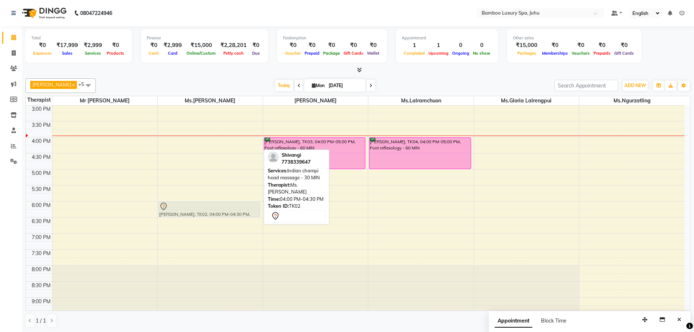
drag, startPoint x: 210, startPoint y: 142, endPoint x: 219, endPoint y: 219, distance: 77.0
click at [219, 219] on div "[PERSON_NAME], TK02, 04:00 PM-04:30 PM, Indian champi head massage - 30 MIN [PE…" at bounding box center [210, 137] width 105 height 448
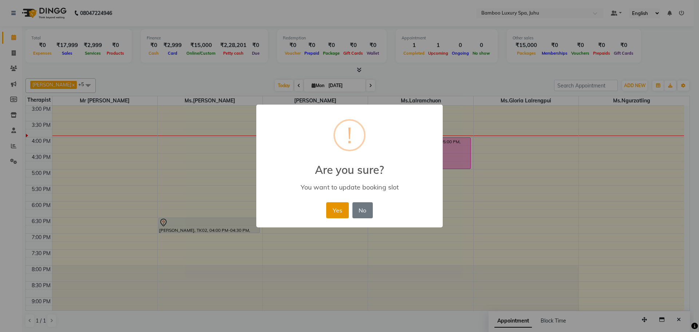
click at [338, 210] on button "Yes" at bounding box center [337, 210] width 22 height 16
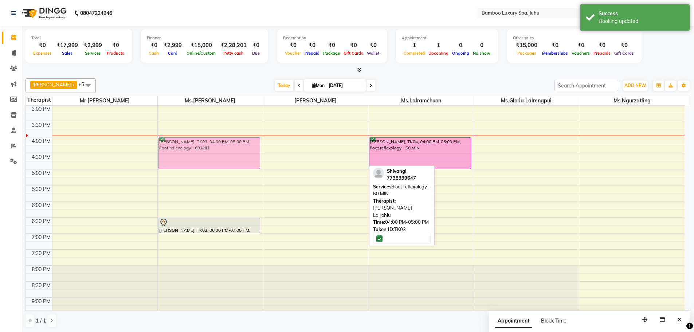
drag, startPoint x: 307, startPoint y: 147, endPoint x: 241, endPoint y: 148, distance: 65.9
click at [241, 148] on tr "[PERSON_NAME], TK02, 06:30 PM-07:00 PM, Indian champi head massage - 30 MIN [PE…" at bounding box center [355, 137] width 658 height 448
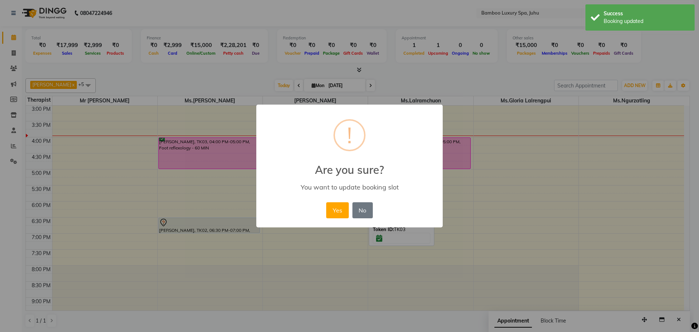
drag, startPoint x: 342, startPoint y: 208, endPoint x: 331, endPoint y: 210, distance: 11.0
click at [341, 208] on button "Yes" at bounding box center [337, 210] width 22 height 16
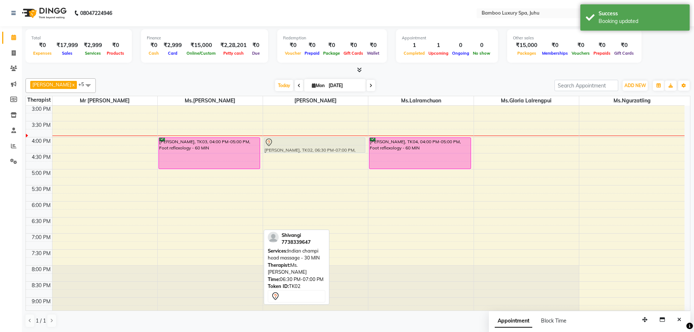
drag, startPoint x: 217, startPoint y: 225, endPoint x: 295, endPoint y: 144, distance: 112.3
click at [295, 144] on tr "[PERSON_NAME], TK03, 04:00 PM-05:00 PM, Foot reflexology - 60 MIN [PERSON_NAME]…" at bounding box center [355, 137] width 658 height 448
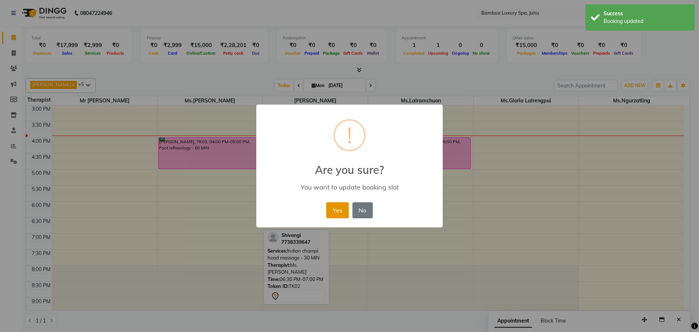
click at [337, 208] on button "Yes" at bounding box center [337, 210] width 22 height 16
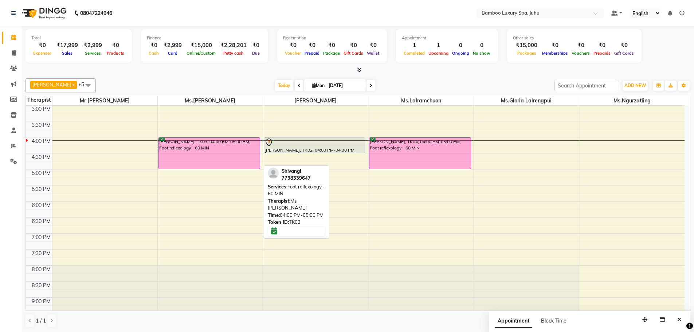
click at [210, 151] on div "[PERSON_NAME], TK03, 04:00 PM-05:00 PM, Foot reflexology - 60 MIN" at bounding box center [209, 153] width 101 height 31
click at [225, 152] on div "[PERSON_NAME], TK03, 04:00 PM-05:00 PM, Foot reflexology - 60 MIN" at bounding box center [209, 153] width 101 height 31
select select "6"
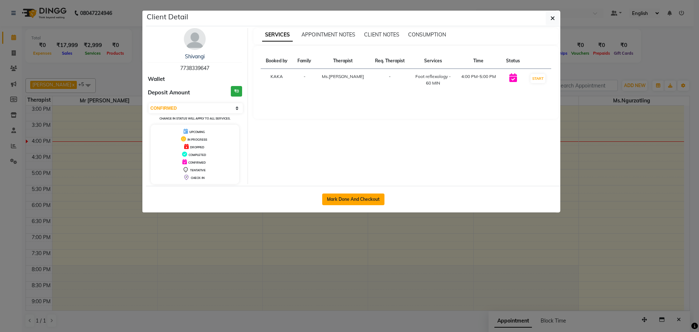
click at [360, 198] on button "Mark Done And Checkout" at bounding box center [353, 199] width 62 height 12
select select "service"
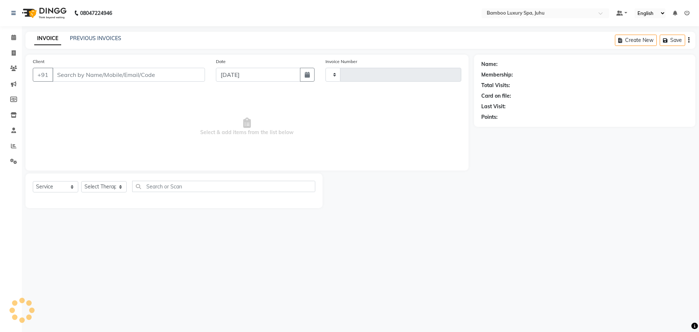
type input "0632"
select select "8043"
type input "77******47"
select select "75913"
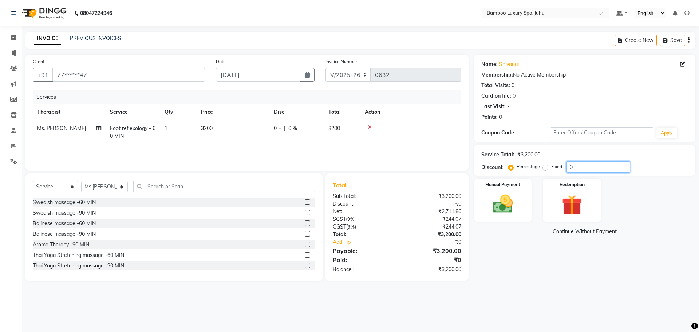
click at [574, 166] on input "0" at bounding box center [599, 166] width 64 height 11
click at [12, 38] on icon at bounding box center [13, 37] width 5 height 5
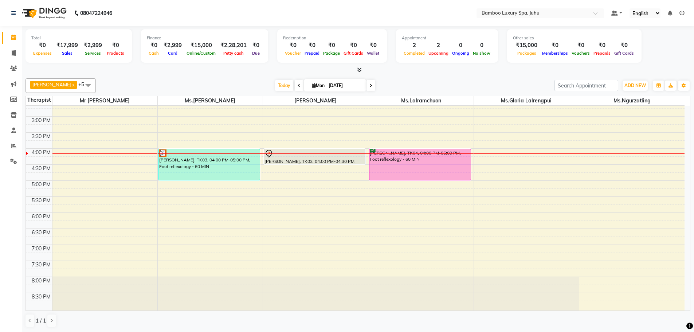
scroll to position [219, 0]
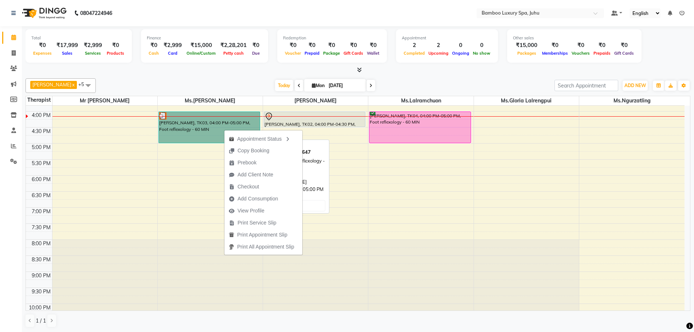
click at [213, 128] on link "[PERSON_NAME], TK03, 04:00 PM-05:00 PM, Foot reflexology - 60 MIN" at bounding box center [209, 127] width 102 height 32
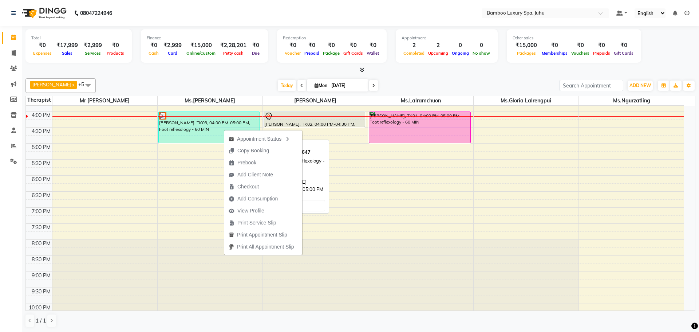
select select "3"
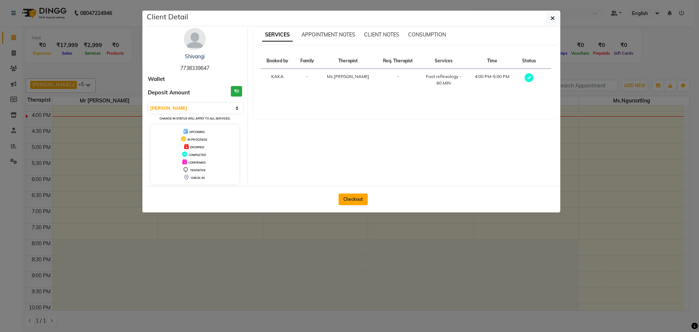
click at [355, 198] on button "Checkout" at bounding box center [353, 199] width 29 height 12
select select "service"
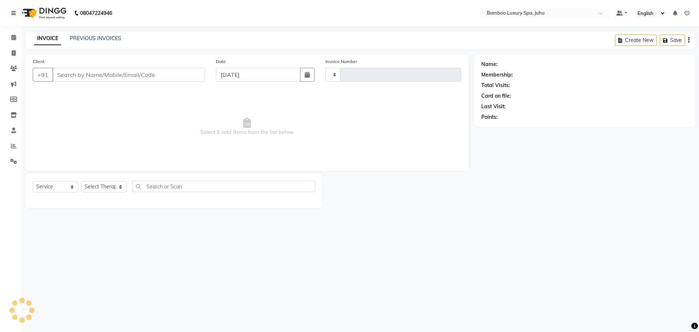
type input "0632"
select select "8043"
type input "77******47"
select select "75913"
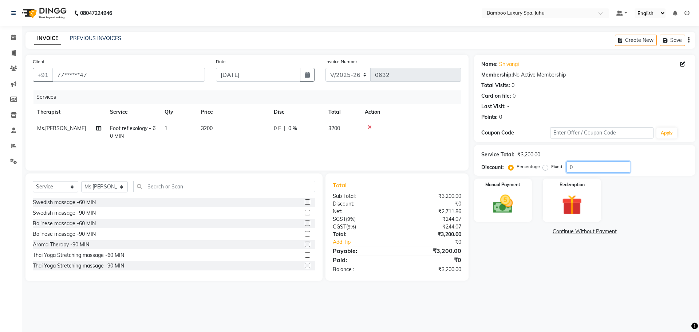
click at [573, 165] on input "0" at bounding box center [599, 166] width 64 height 11
click at [551, 167] on label "Fixed" at bounding box center [556, 166] width 11 height 7
click at [546, 167] on input "Fixed" at bounding box center [546, 166] width 5 height 5
radio input "true"
click at [573, 166] on input "0" at bounding box center [599, 166] width 64 height 11
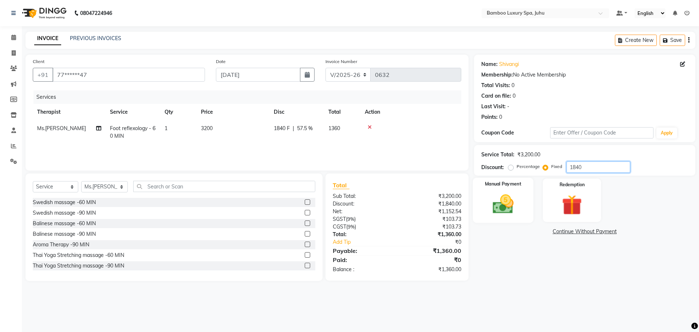
type input "1840"
click at [514, 198] on img at bounding box center [503, 204] width 34 height 24
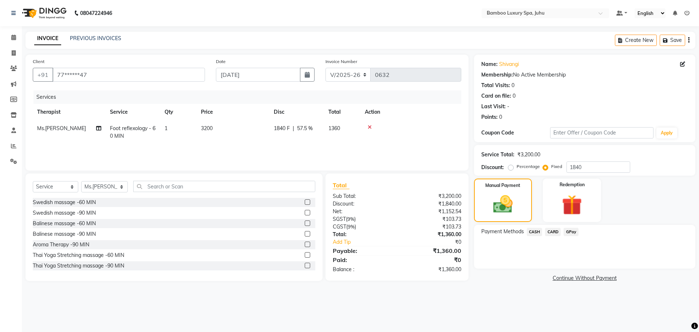
click at [556, 233] on span "CARD" at bounding box center [553, 232] width 16 height 8
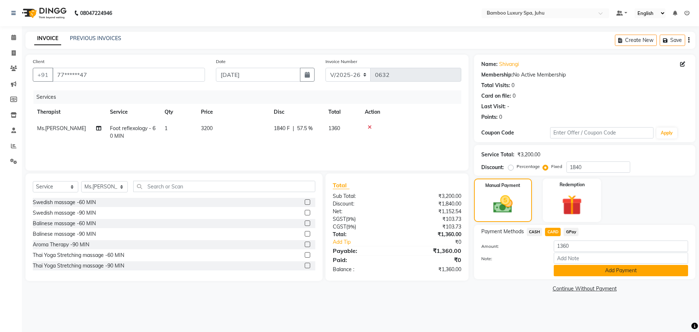
click at [573, 268] on button "Add Payment" at bounding box center [621, 270] width 134 height 11
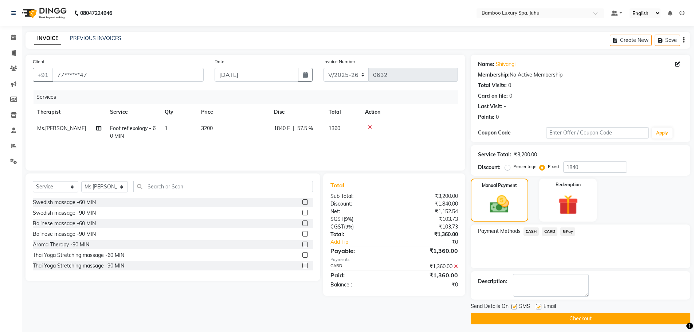
scroll to position [3, 0]
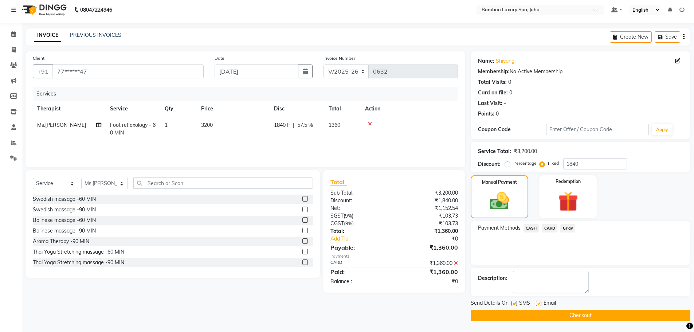
click at [538, 305] on label at bounding box center [538, 302] width 5 height 5
click at [538, 305] on input "checkbox" at bounding box center [538, 303] width 5 height 5
checkbox input "false"
click at [515, 304] on label at bounding box center [513, 302] width 5 height 5
click at [515, 304] on input "checkbox" at bounding box center [513, 303] width 5 height 5
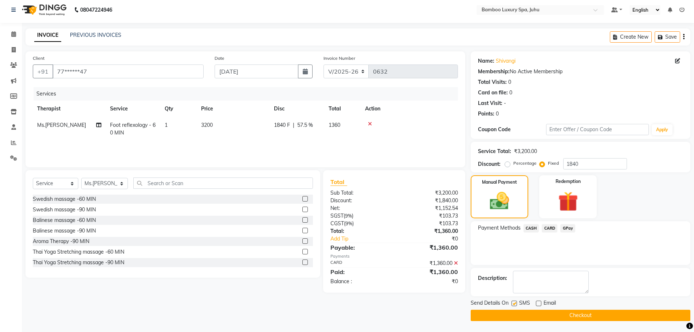
checkbox input "false"
click at [515, 315] on button "Checkout" at bounding box center [581, 315] width 220 height 11
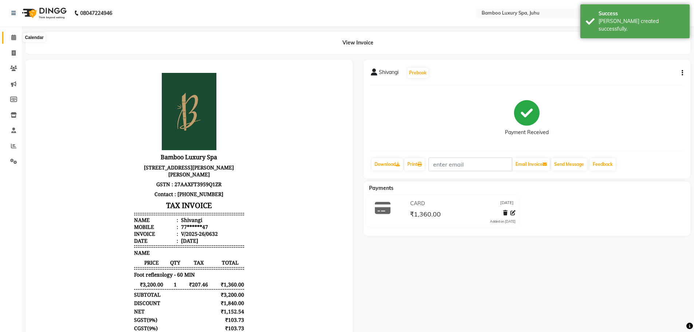
click at [14, 39] on icon at bounding box center [13, 37] width 5 height 5
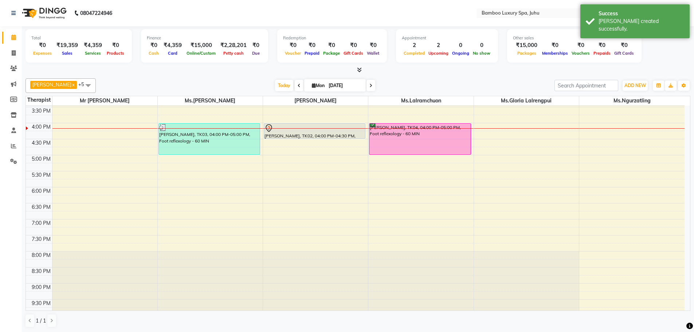
scroll to position [219, 0]
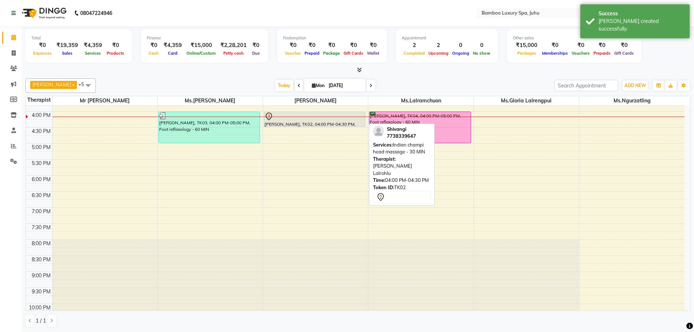
click at [309, 119] on div at bounding box center [314, 116] width 100 height 9
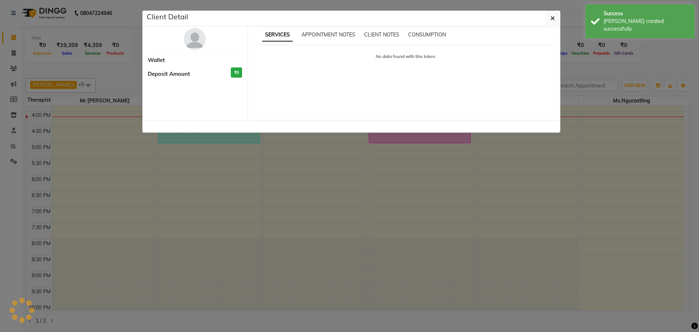
select select "7"
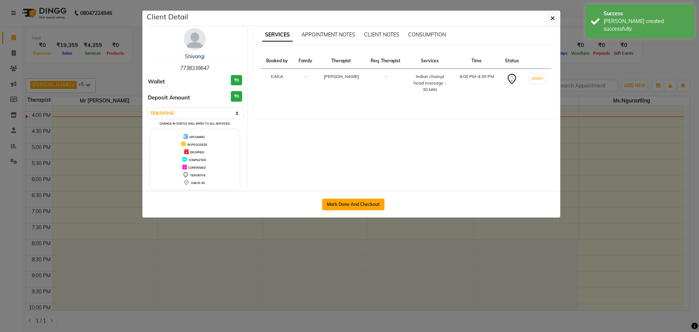
click at [345, 201] on button "Mark Done And Checkout" at bounding box center [353, 204] width 62 height 12
select select "service"
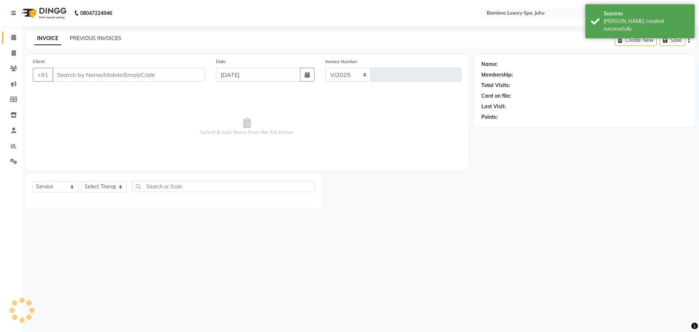
select select "8043"
type input "0633"
type input "77******47"
select select "75914"
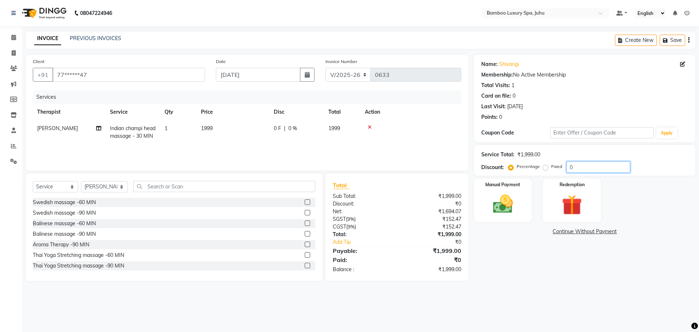
click at [568, 166] on input "0" at bounding box center [599, 166] width 64 height 11
click at [574, 166] on input "0" at bounding box center [599, 166] width 64 height 11
type input "15"
click at [515, 197] on img at bounding box center [503, 204] width 34 height 24
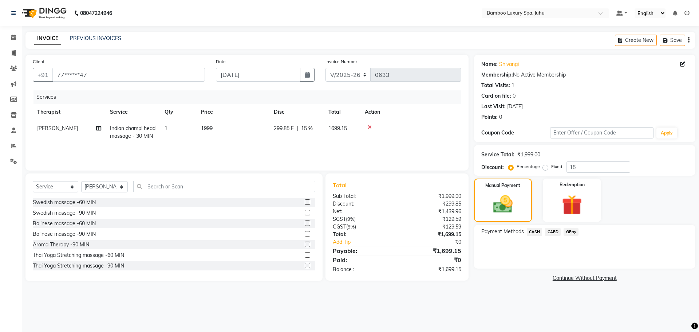
click at [553, 228] on span "CARD" at bounding box center [553, 232] width 16 height 8
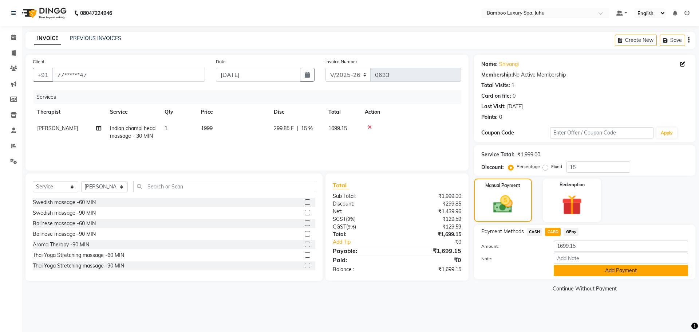
click at [580, 270] on button "Add Payment" at bounding box center [621, 270] width 134 height 11
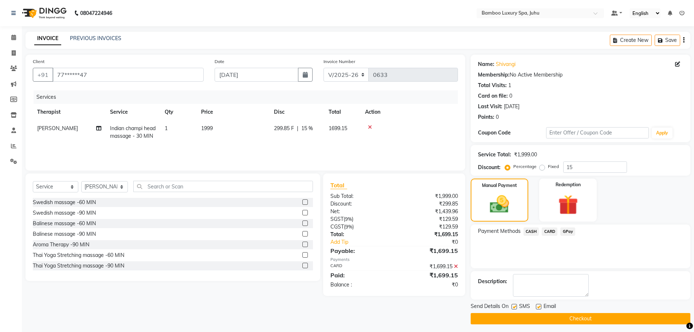
scroll to position [3, 0]
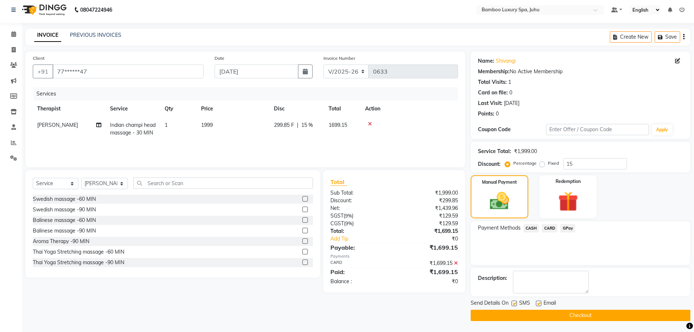
click at [541, 303] on label at bounding box center [538, 302] width 5 height 5
click at [540, 303] on input "checkbox" at bounding box center [538, 303] width 5 height 5
checkbox input "false"
click at [515, 301] on label at bounding box center [513, 302] width 5 height 5
click at [515, 301] on input "checkbox" at bounding box center [513, 303] width 5 height 5
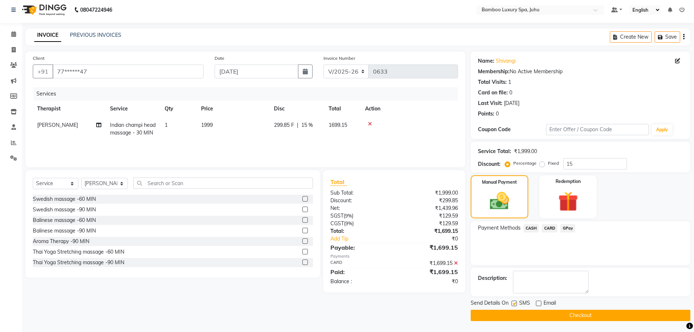
checkbox input "false"
click at [516, 313] on button "Checkout" at bounding box center [581, 315] width 220 height 11
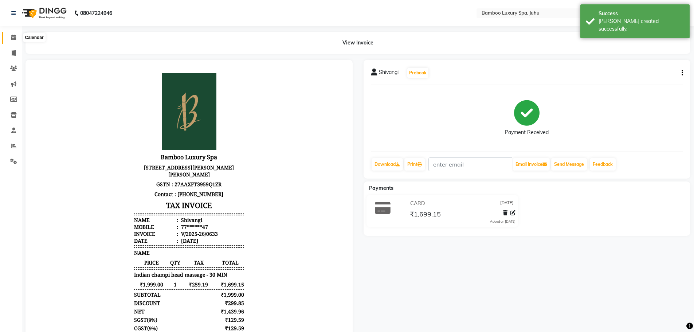
click at [14, 37] on icon at bounding box center [13, 37] width 5 height 5
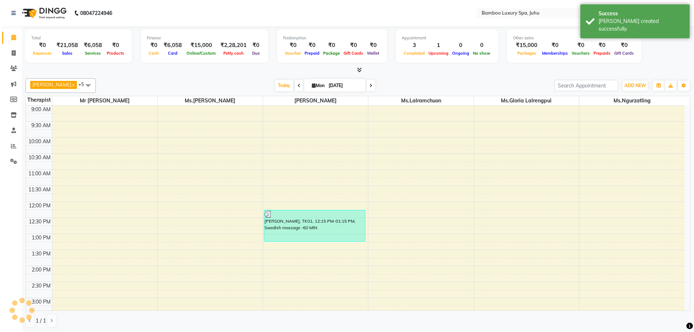
scroll to position [225, 0]
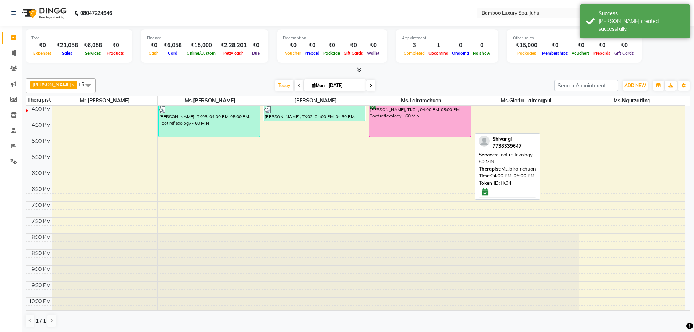
click at [408, 118] on div "[PERSON_NAME], TK04, 04:00 PM-05:00 PM, Foot reflexology - 60 MIN" at bounding box center [419, 121] width 101 height 31
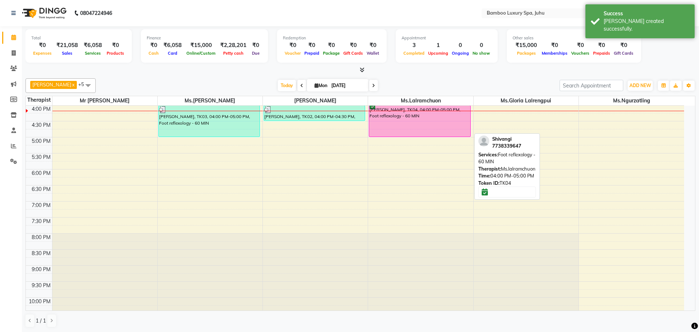
select select "6"
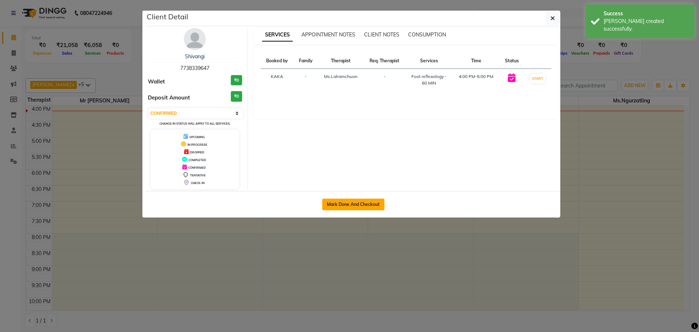
click at [367, 205] on button "Mark Done And Checkout" at bounding box center [353, 204] width 62 height 12
select select "service"
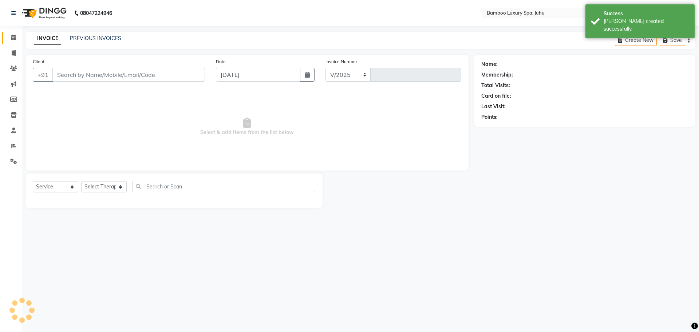
select select "8043"
type input "0634"
type input "77******47"
select select "75915"
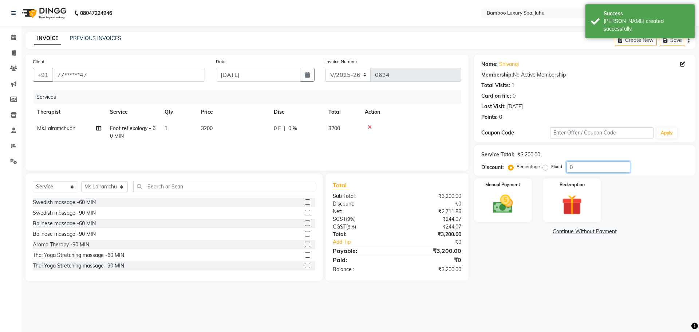
click at [575, 167] on input "0" at bounding box center [599, 166] width 64 height 11
click at [551, 168] on label "Fixed" at bounding box center [556, 166] width 11 height 7
click at [546, 168] on input "Fixed" at bounding box center [546, 166] width 5 height 5
radio input "true"
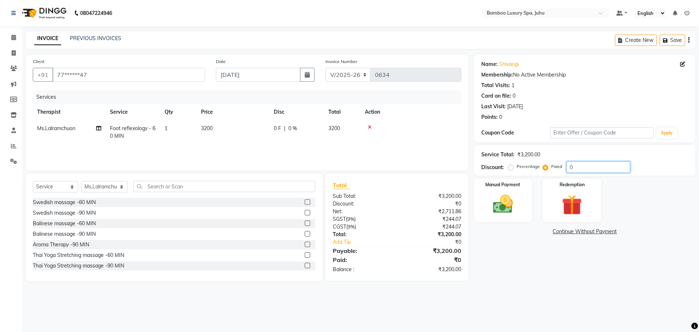
click at [575, 167] on input "0" at bounding box center [599, 166] width 64 height 11
type input "1760"
click at [505, 200] on img at bounding box center [503, 204] width 34 height 24
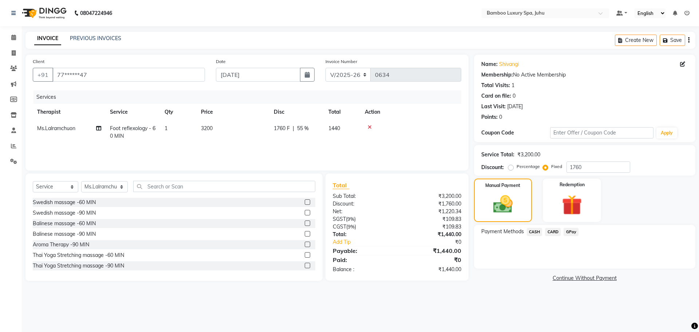
click at [571, 230] on span "GPay" at bounding box center [571, 232] width 15 height 8
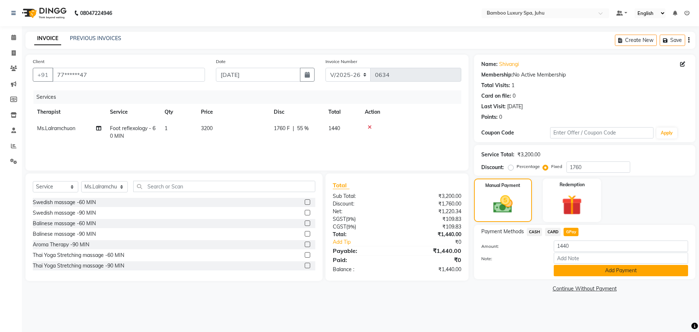
click at [586, 273] on button "Add Payment" at bounding box center [621, 270] width 134 height 11
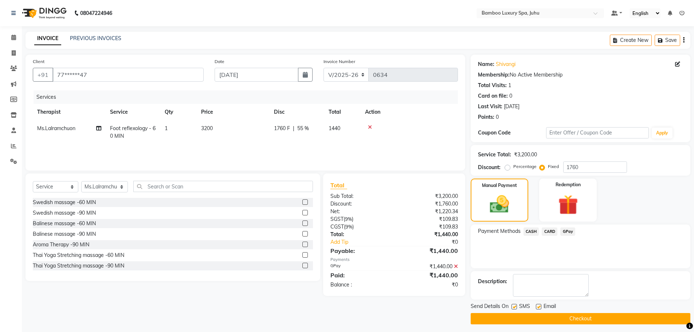
scroll to position [3, 0]
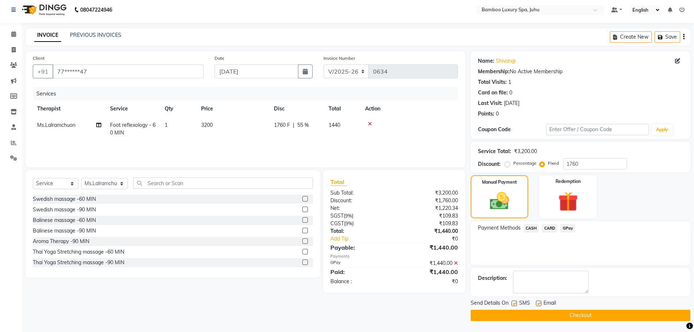
click at [540, 304] on label at bounding box center [538, 302] width 5 height 5
click at [540, 304] on input "checkbox" at bounding box center [538, 303] width 5 height 5
checkbox input "false"
click at [516, 303] on label at bounding box center [513, 302] width 5 height 5
click at [516, 303] on input "checkbox" at bounding box center [513, 303] width 5 height 5
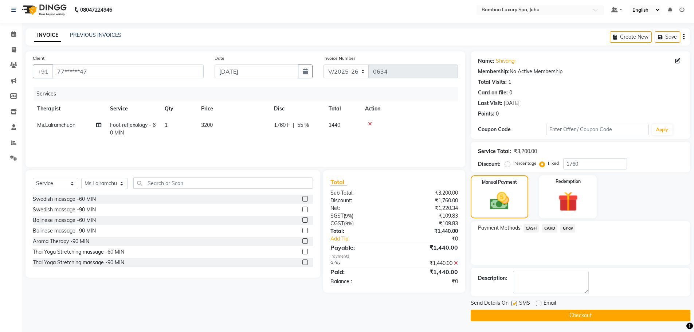
checkbox input "false"
click at [515, 314] on button "Checkout" at bounding box center [581, 315] width 220 height 11
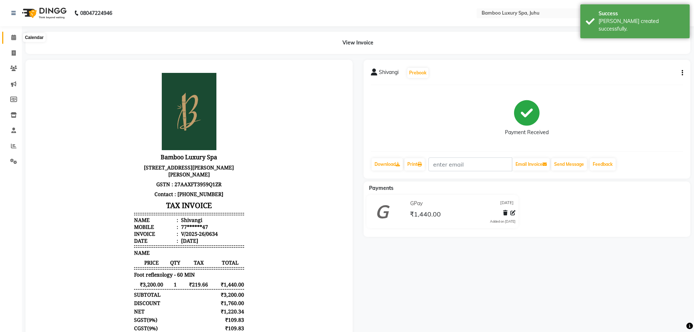
drag, startPoint x: 10, startPoint y: 39, endPoint x: 5, endPoint y: 32, distance: 7.9
click at [10, 39] on span at bounding box center [13, 38] width 13 height 8
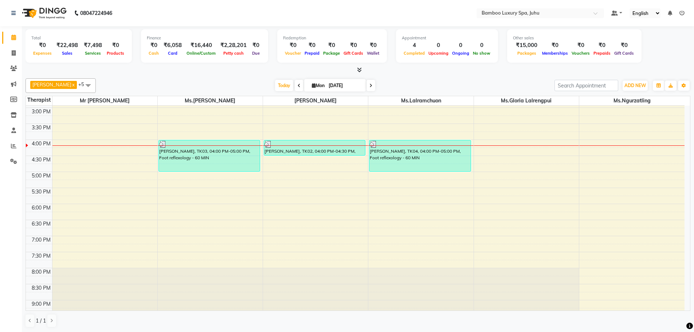
scroll to position [134, 0]
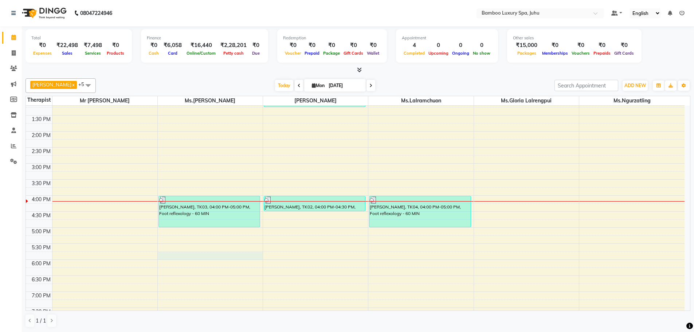
click at [195, 252] on div "9:00 AM 9:30 AM 10:00 AM 10:30 AM 11:00 AM 11:30 AM 12:00 PM 12:30 PM 1:00 PM 1…" at bounding box center [355, 195] width 658 height 448
select select "75913"
select select "1065"
select select "tentative"
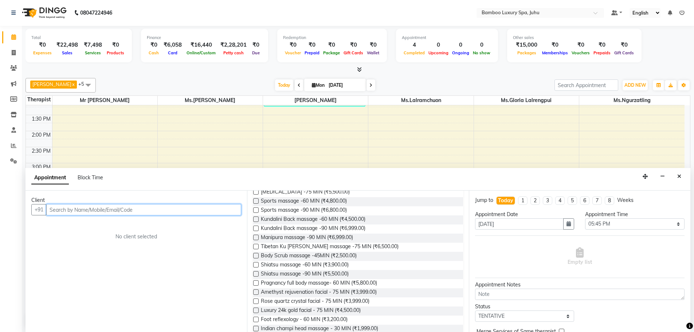
scroll to position [219, 0]
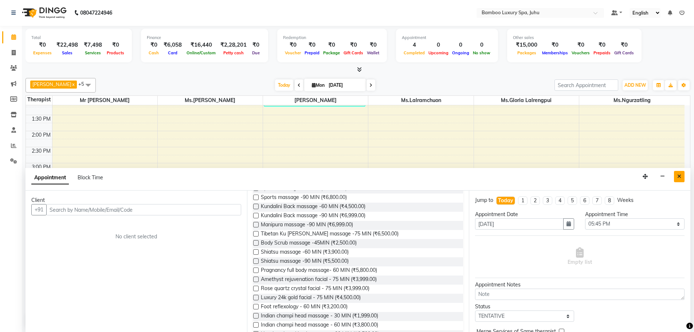
click at [680, 174] on icon "Close" at bounding box center [679, 176] width 4 height 5
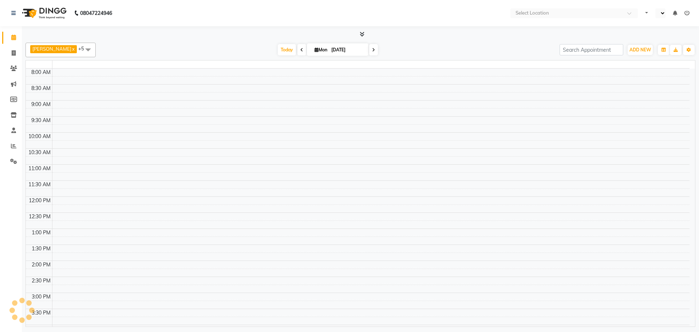
select select "en"
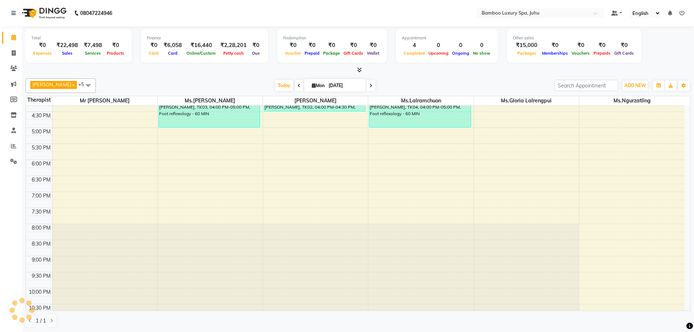
scroll to position [244, 0]
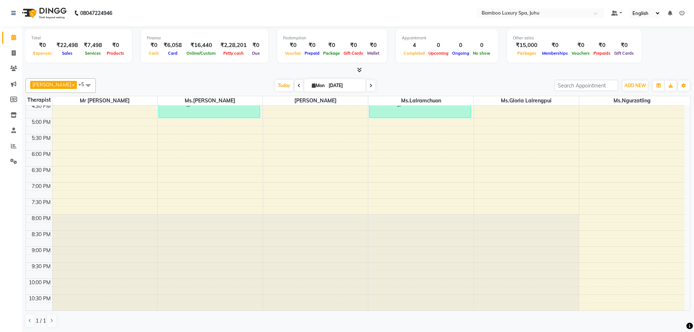
click at [323, 184] on div "9:00 AM 9:30 AM 10:00 AM 10:30 AM 11:00 AM 11:30 AM 12:00 PM 12:30 PM 1:00 PM 1…" at bounding box center [355, 86] width 658 height 448
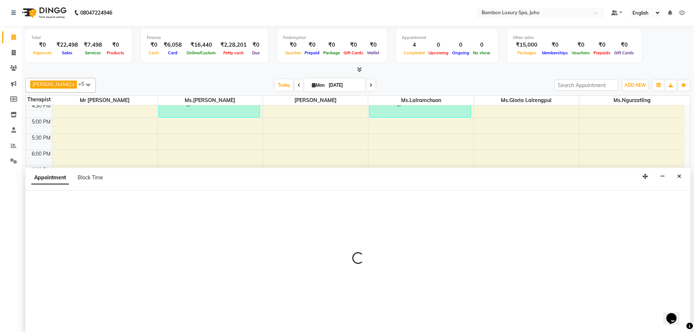
scroll to position [0, 0]
select select "75914"
select select "tentative"
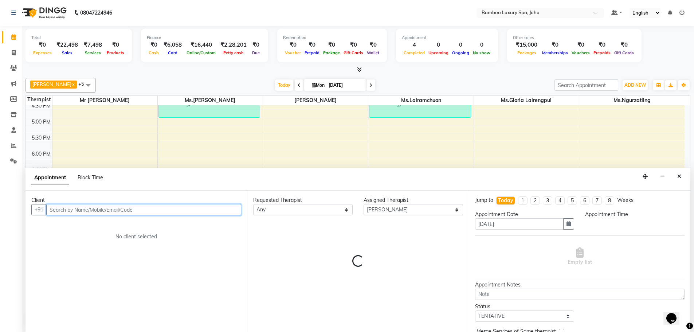
select select "1140"
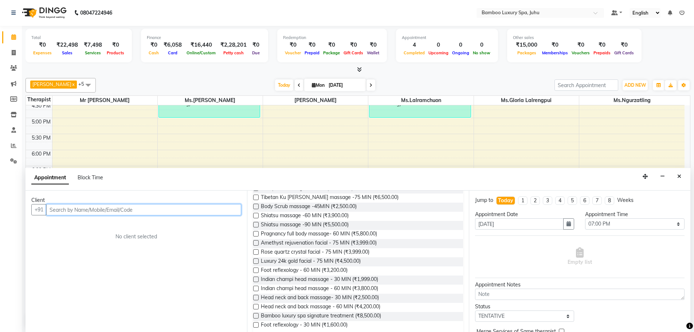
scroll to position [291, 0]
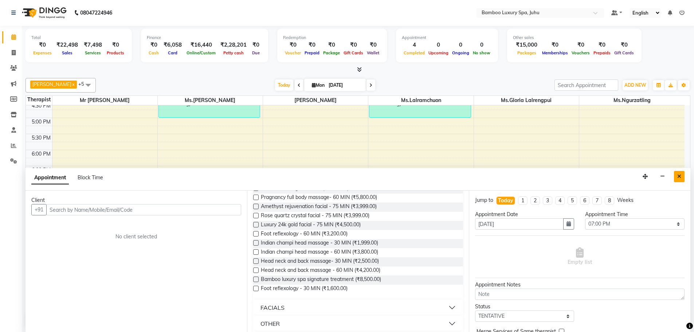
click at [680, 177] on icon "Close" at bounding box center [679, 176] width 4 height 5
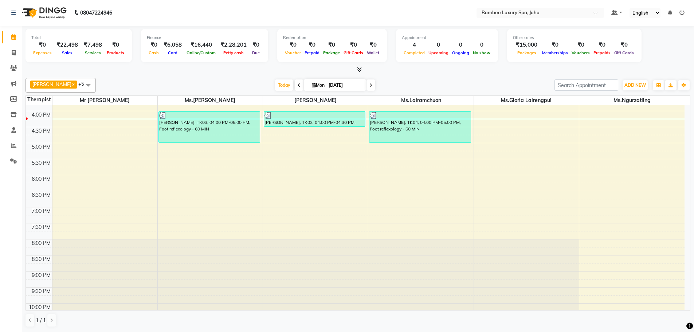
scroll to position [182, 0]
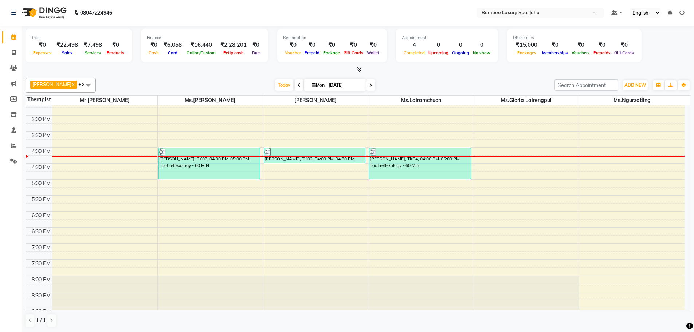
click at [369, 86] on icon at bounding box center [370, 85] width 3 height 4
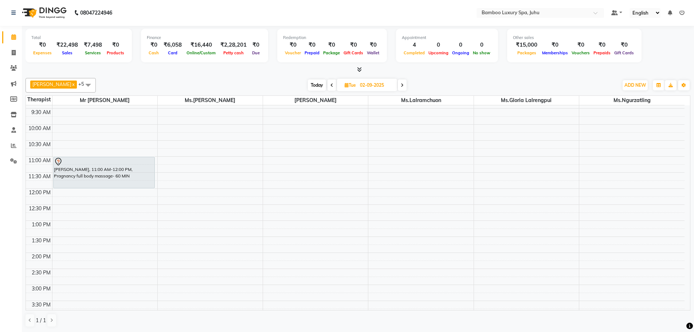
scroll to position [0, 0]
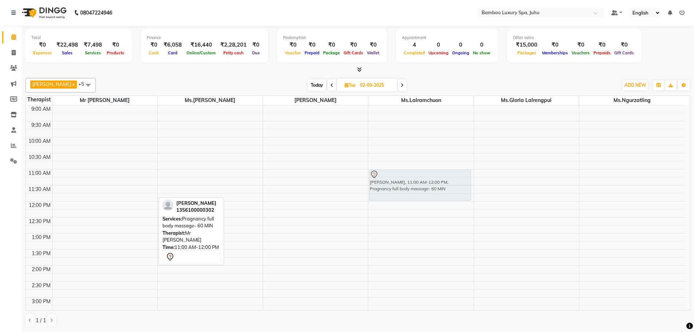
drag, startPoint x: 105, startPoint y: 178, endPoint x: 389, endPoint y: 177, distance: 283.3
click at [389, 177] on tr "Simone Khambatta, 11:00 AM-12:00 PM, Pragnancy full body massage- 60 MIN Simone…" at bounding box center [355, 329] width 658 height 448
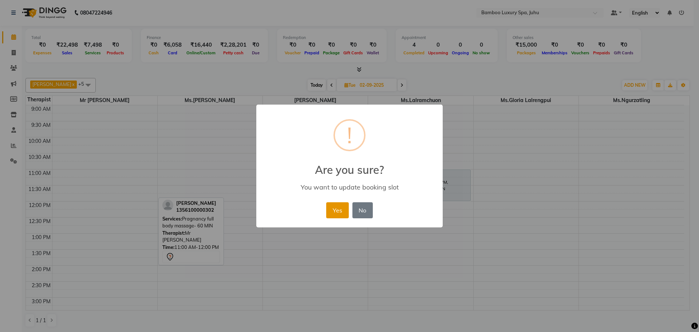
click at [335, 210] on button "Yes" at bounding box center [337, 210] width 22 height 16
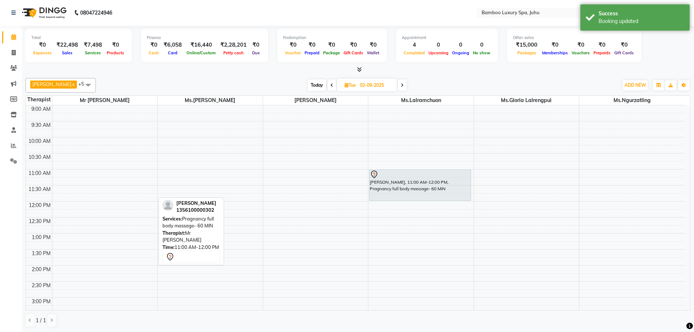
click at [318, 83] on span "Today" at bounding box center [317, 84] width 18 height 11
type input "[DATE]"
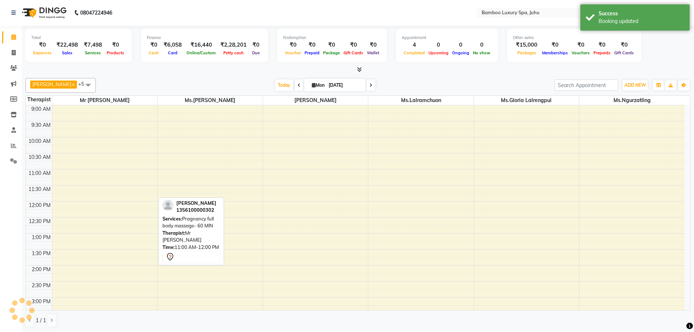
scroll to position [225, 0]
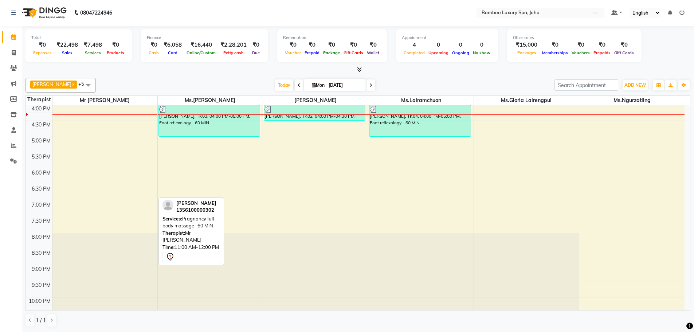
click at [317, 205] on div "9:00 AM 9:30 AM 10:00 AM 10:30 AM 11:00 AM 11:30 AM 12:00 PM 12:30 PM 1:00 PM 1…" at bounding box center [355, 105] width 658 height 448
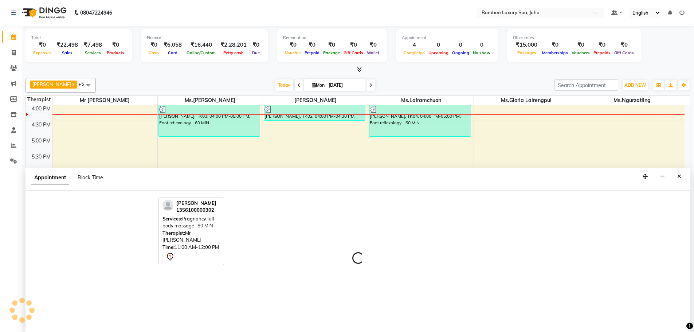
select select "75914"
select select "1140"
select select "tentative"
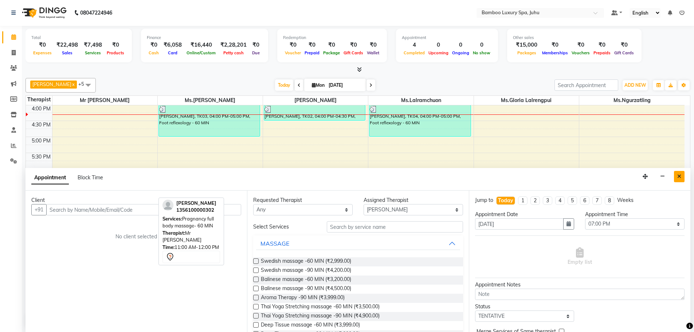
click at [680, 174] on icon "Close" at bounding box center [679, 176] width 4 height 5
